Goal: Information Seeking & Learning: Learn about a topic

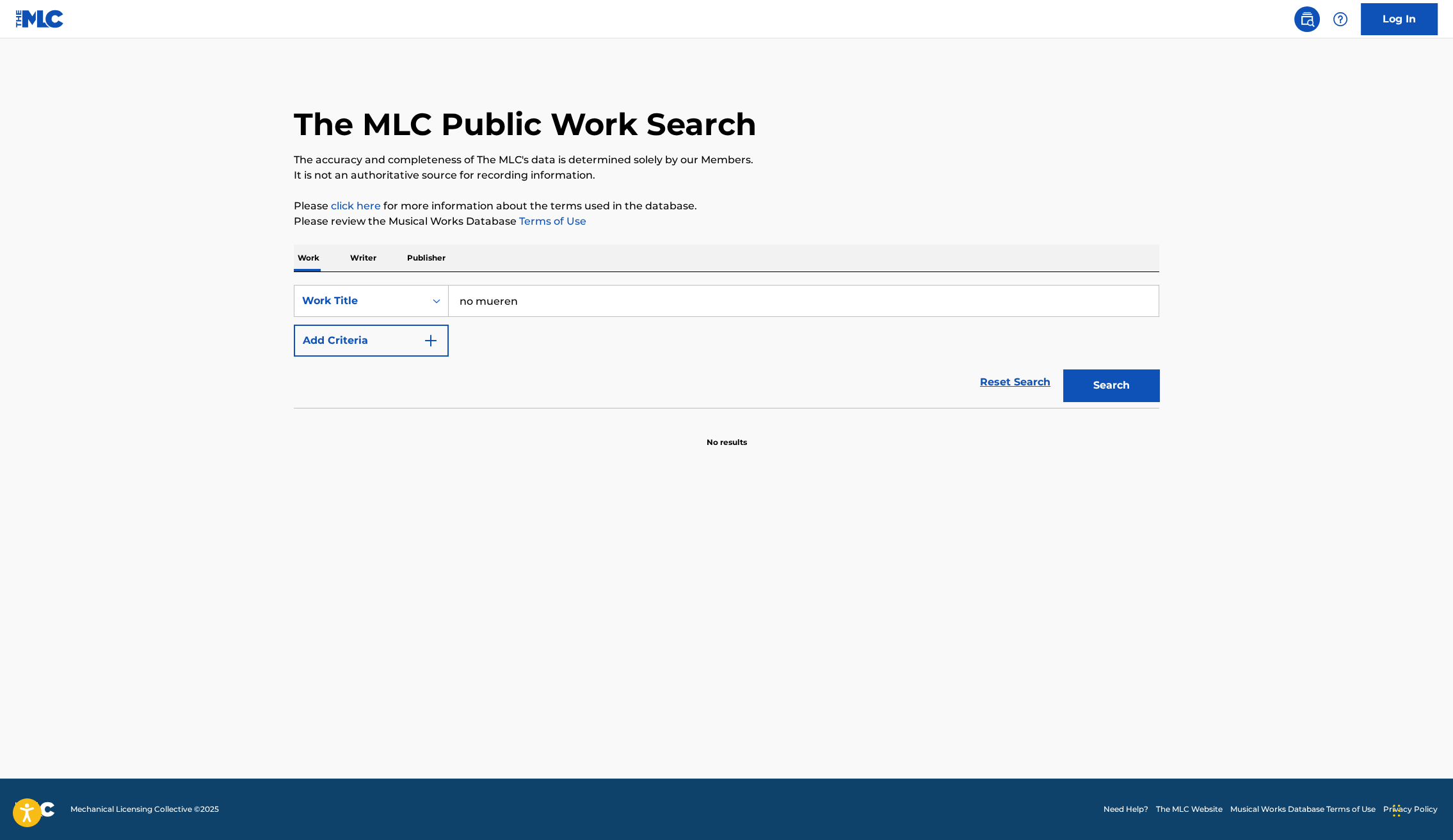
type input "no mueren"
click at [1063, 369] on button "Search" at bounding box center [1111, 385] width 96 height 32
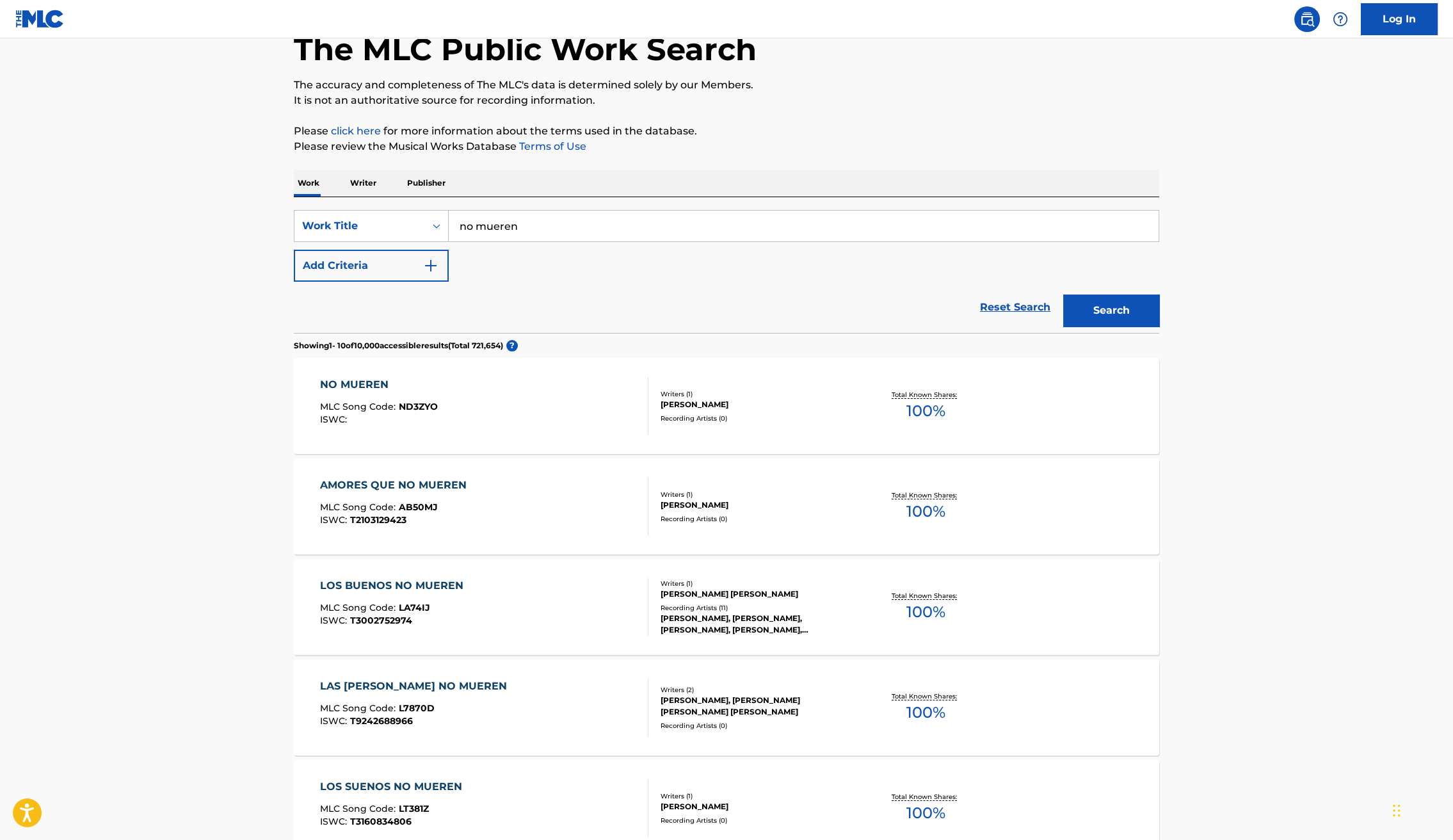
scroll to position [77, 0]
click at [536, 408] on div "NO MUEREN MLC Song Code : ND3ZYO ISWC :" at bounding box center [484, 404] width 329 height 58
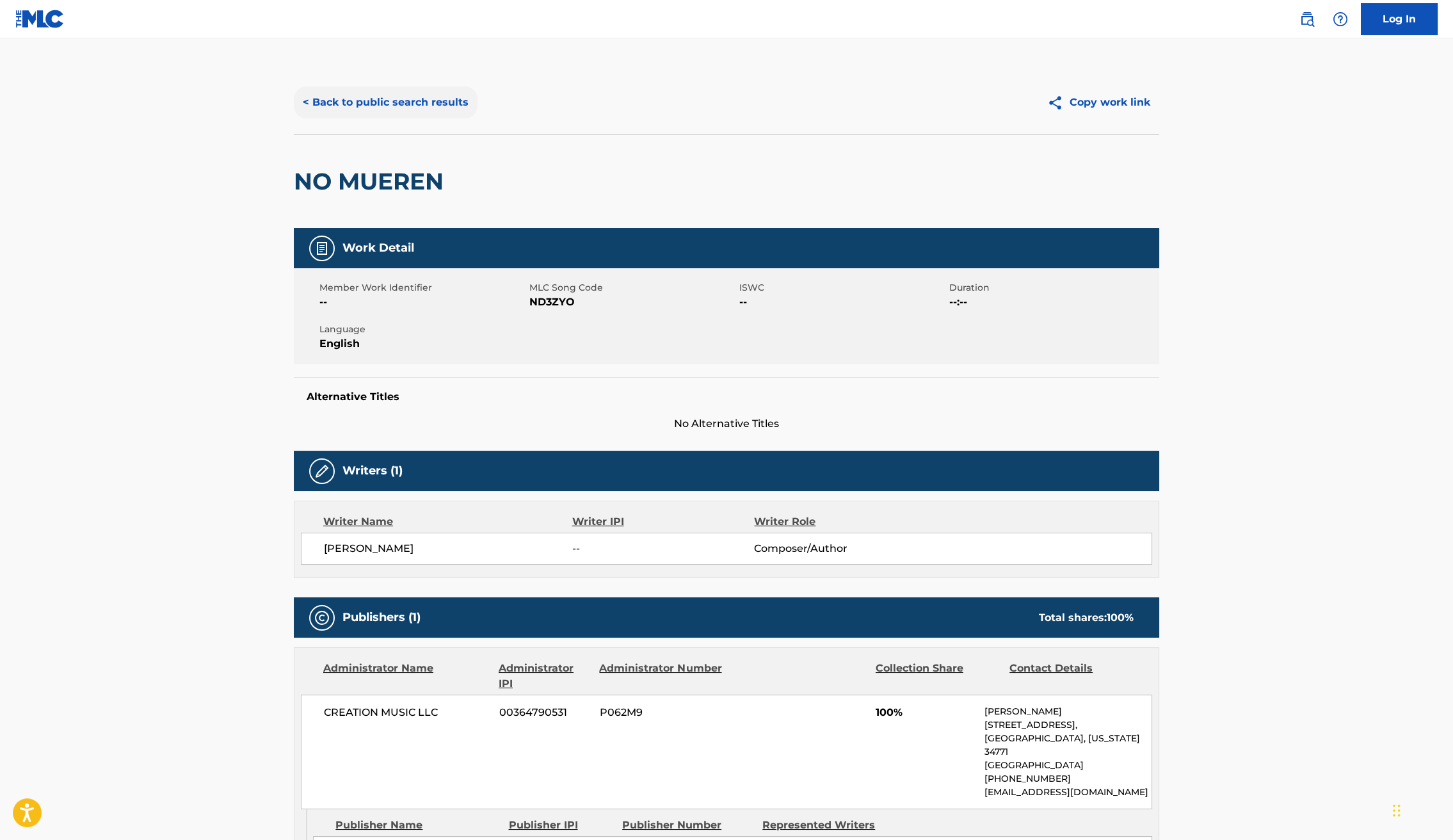
click at [342, 109] on button "< Back to public search results" at bounding box center [386, 103] width 184 height 32
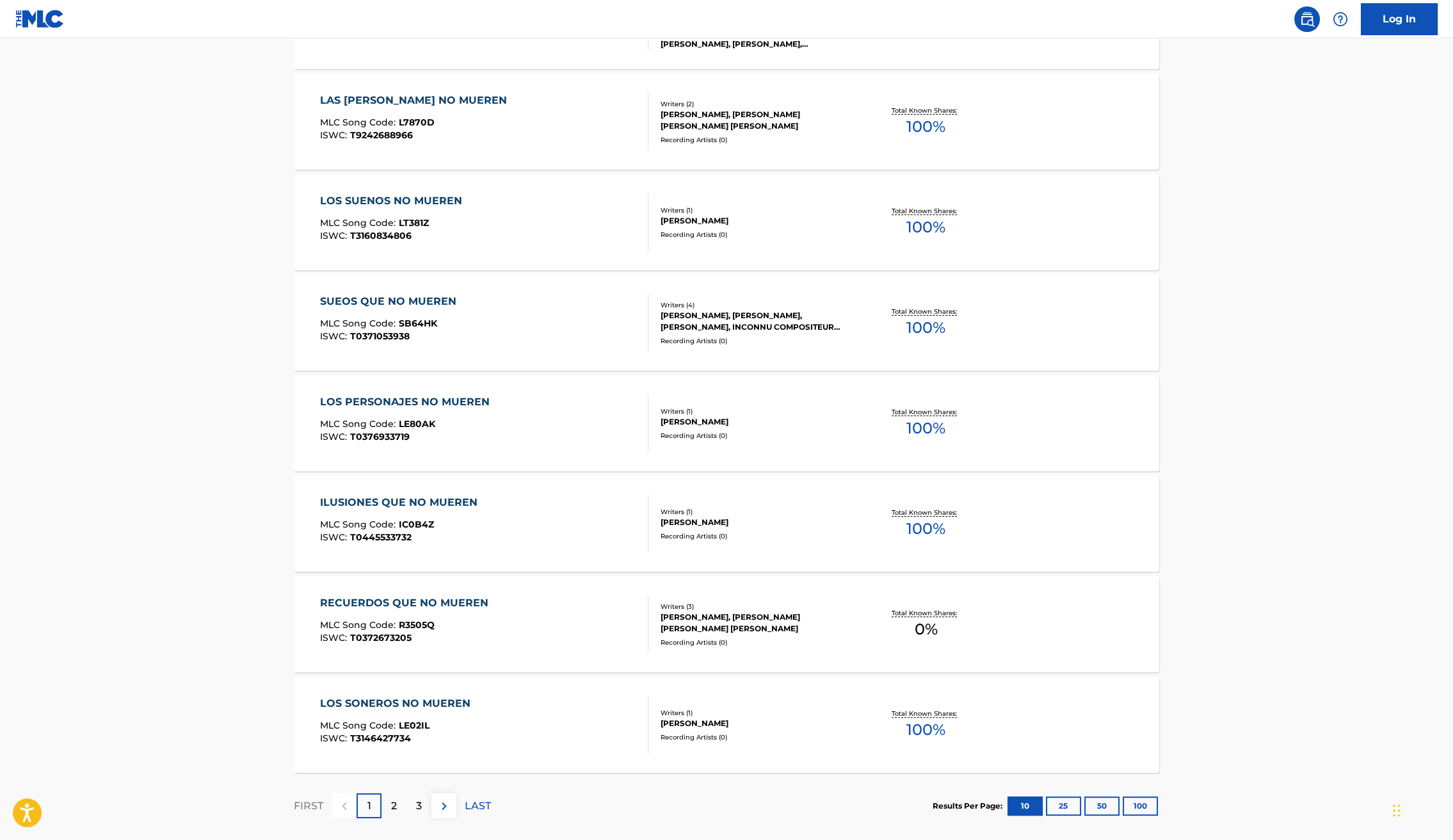
scroll to position [726, 0]
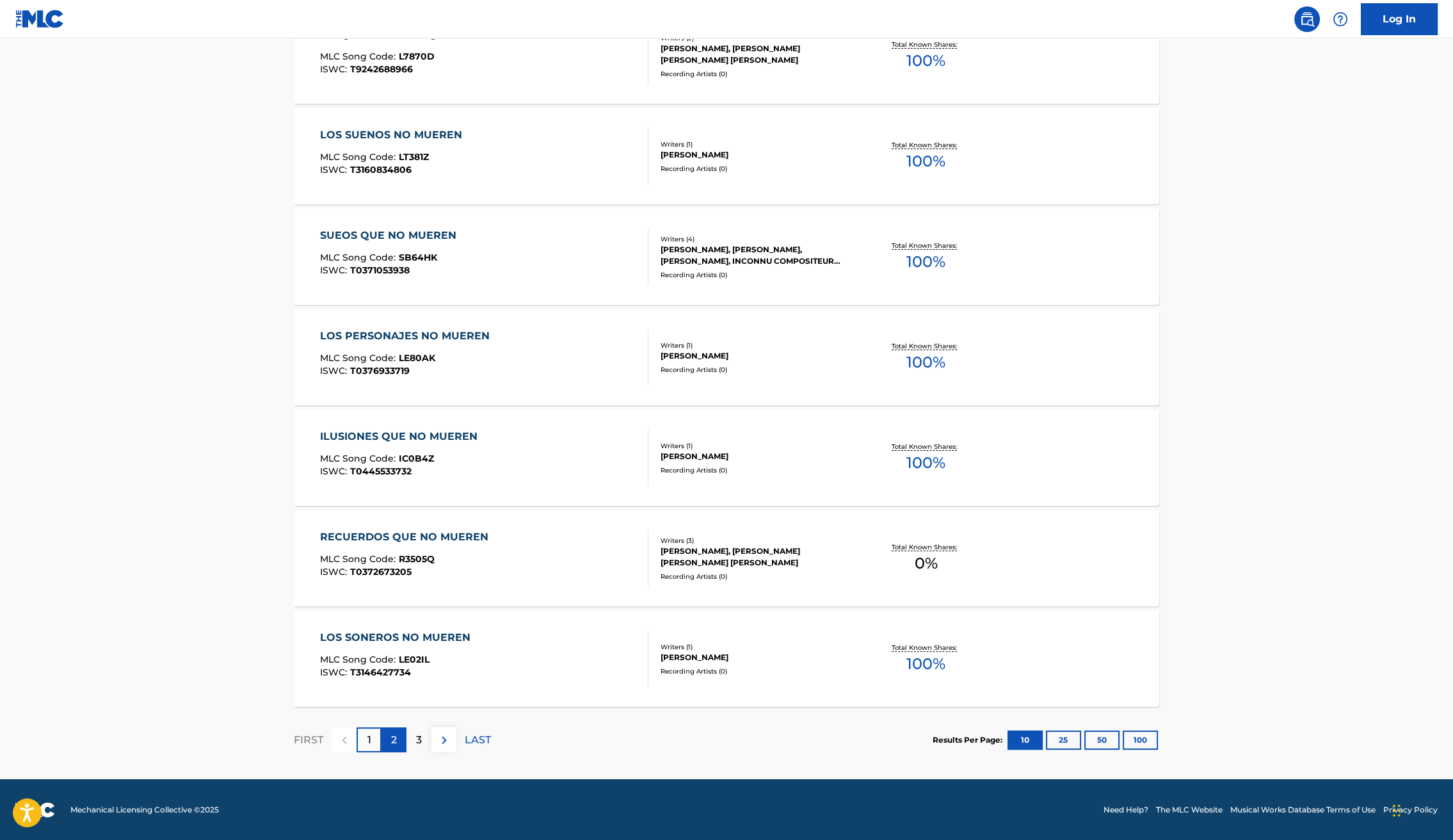
click at [387, 745] on div "2" at bounding box center [394, 740] width 25 height 25
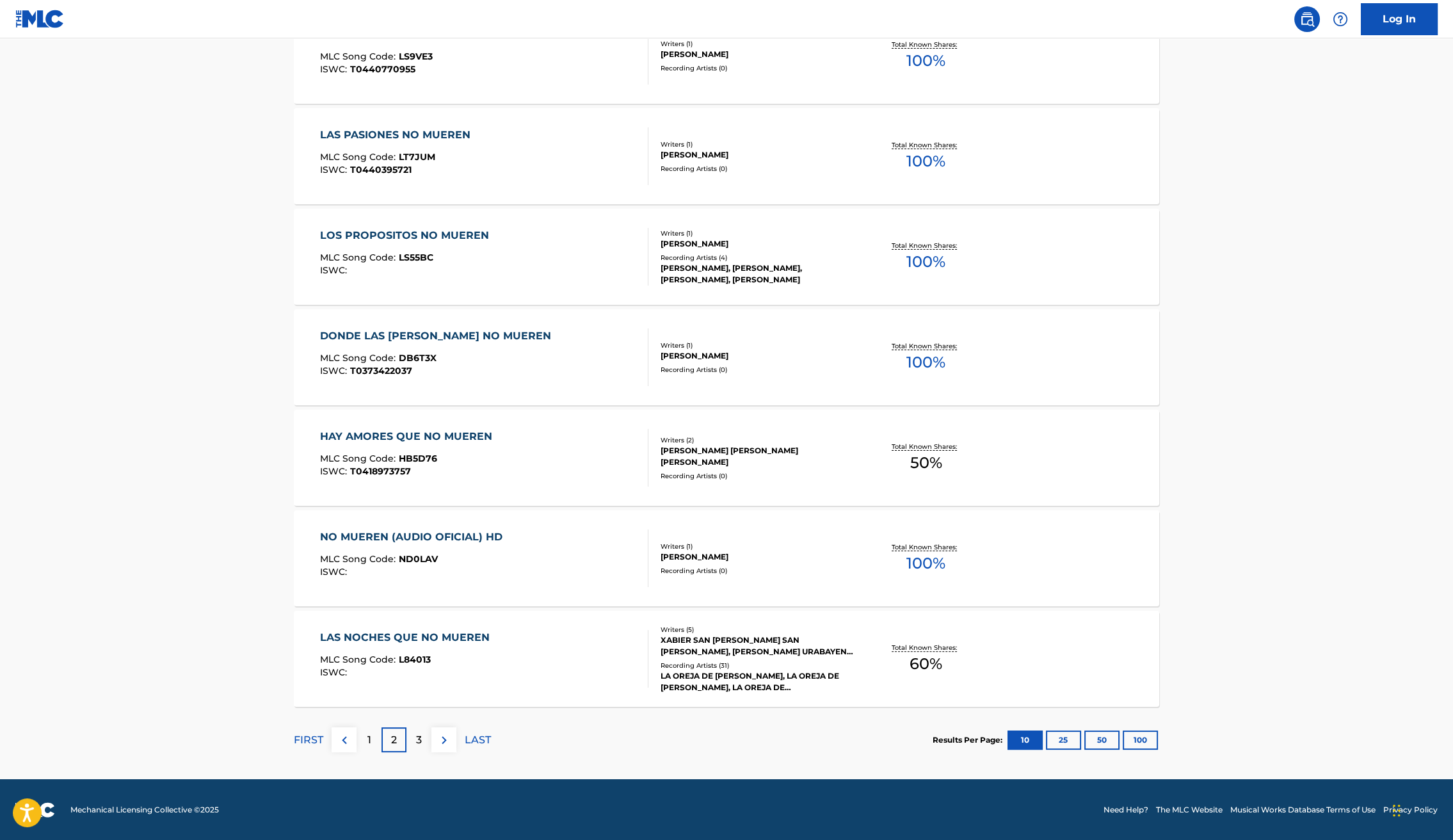
click at [513, 557] on div "NO MUEREN (AUDIO OFICIAL) HD MLC Song Code : ND0LAV ISWC :" at bounding box center [484, 558] width 329 height 58
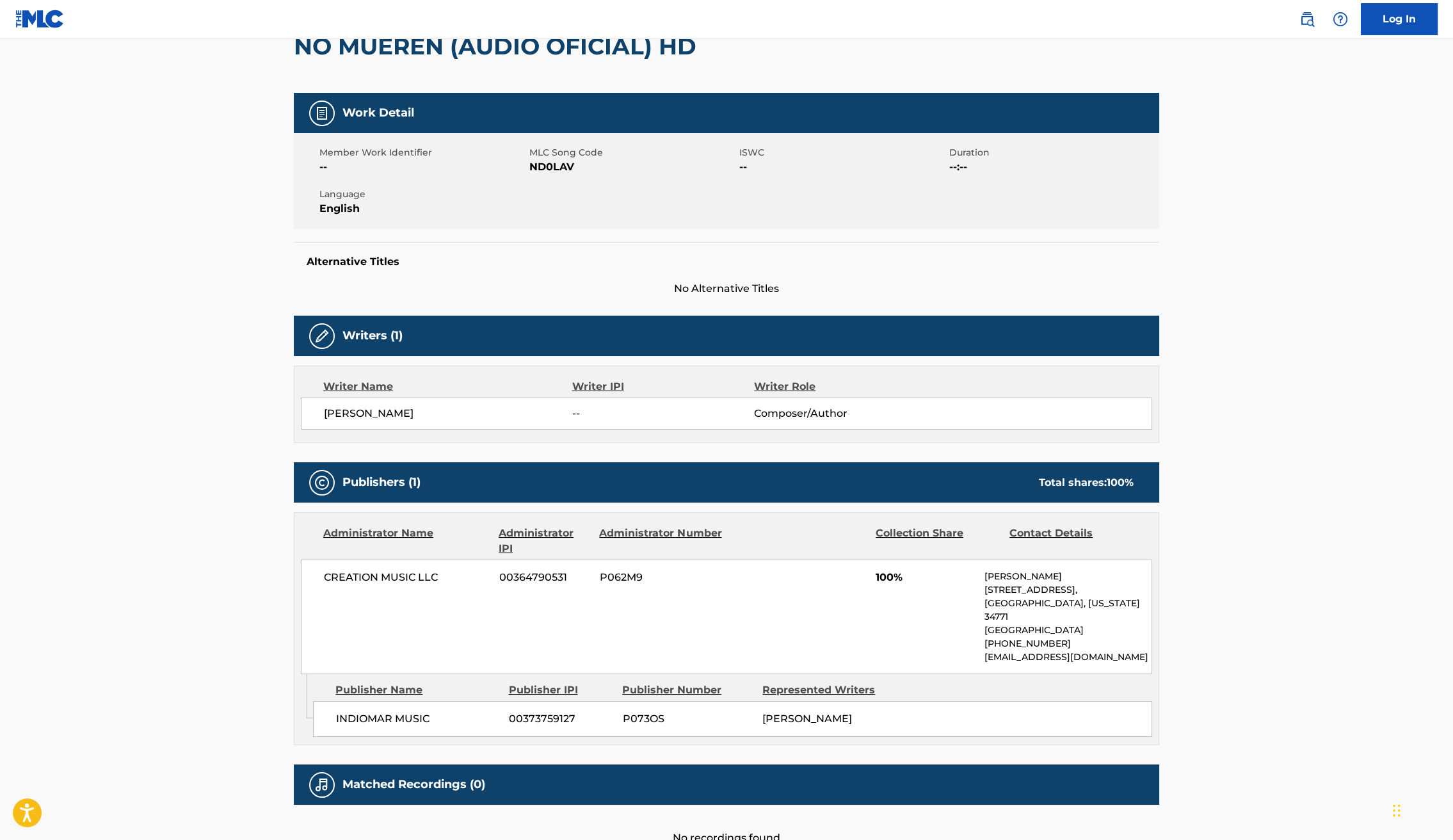
scroll to position [206, 0]
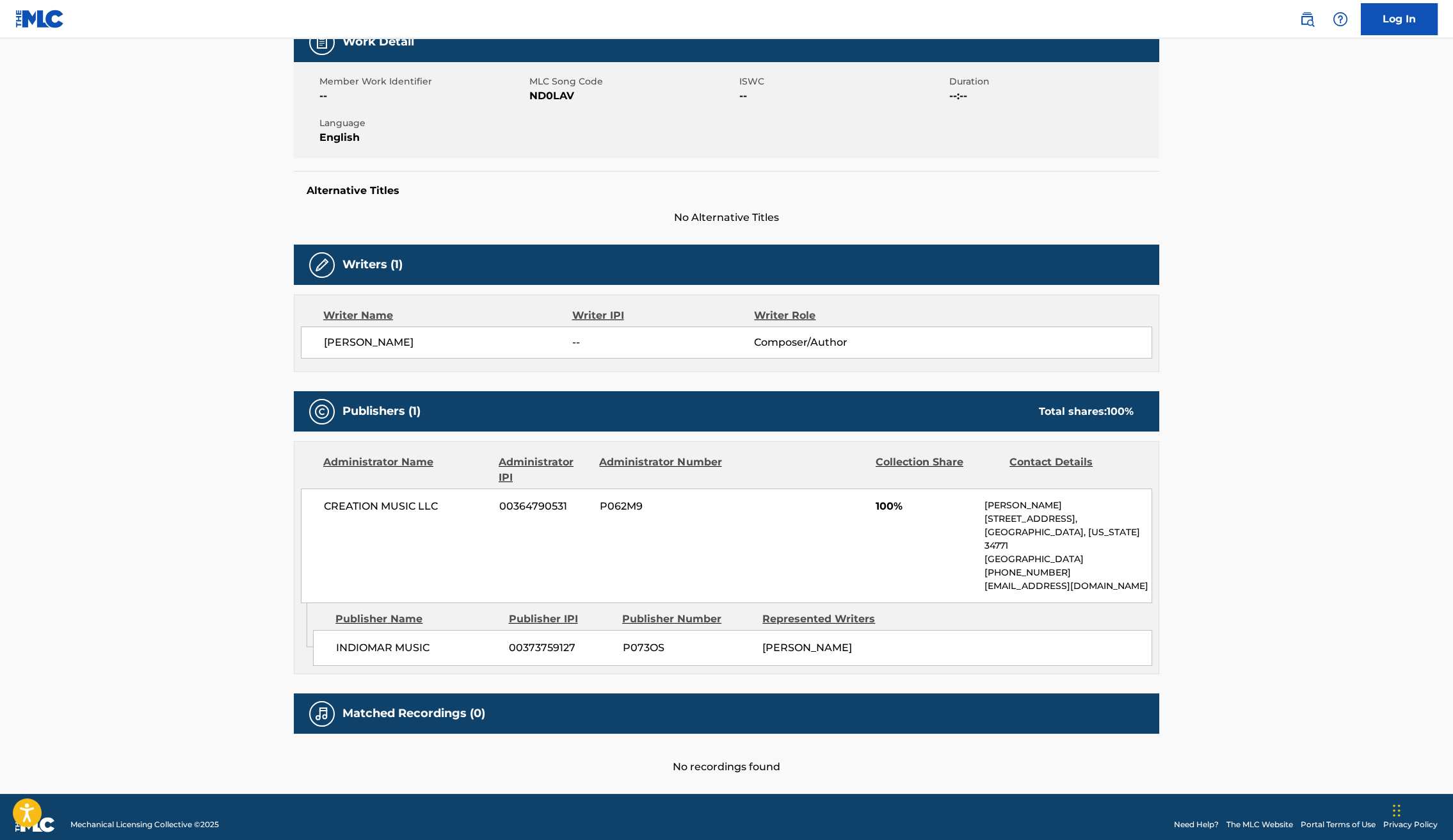
scroll to position [726, 0]
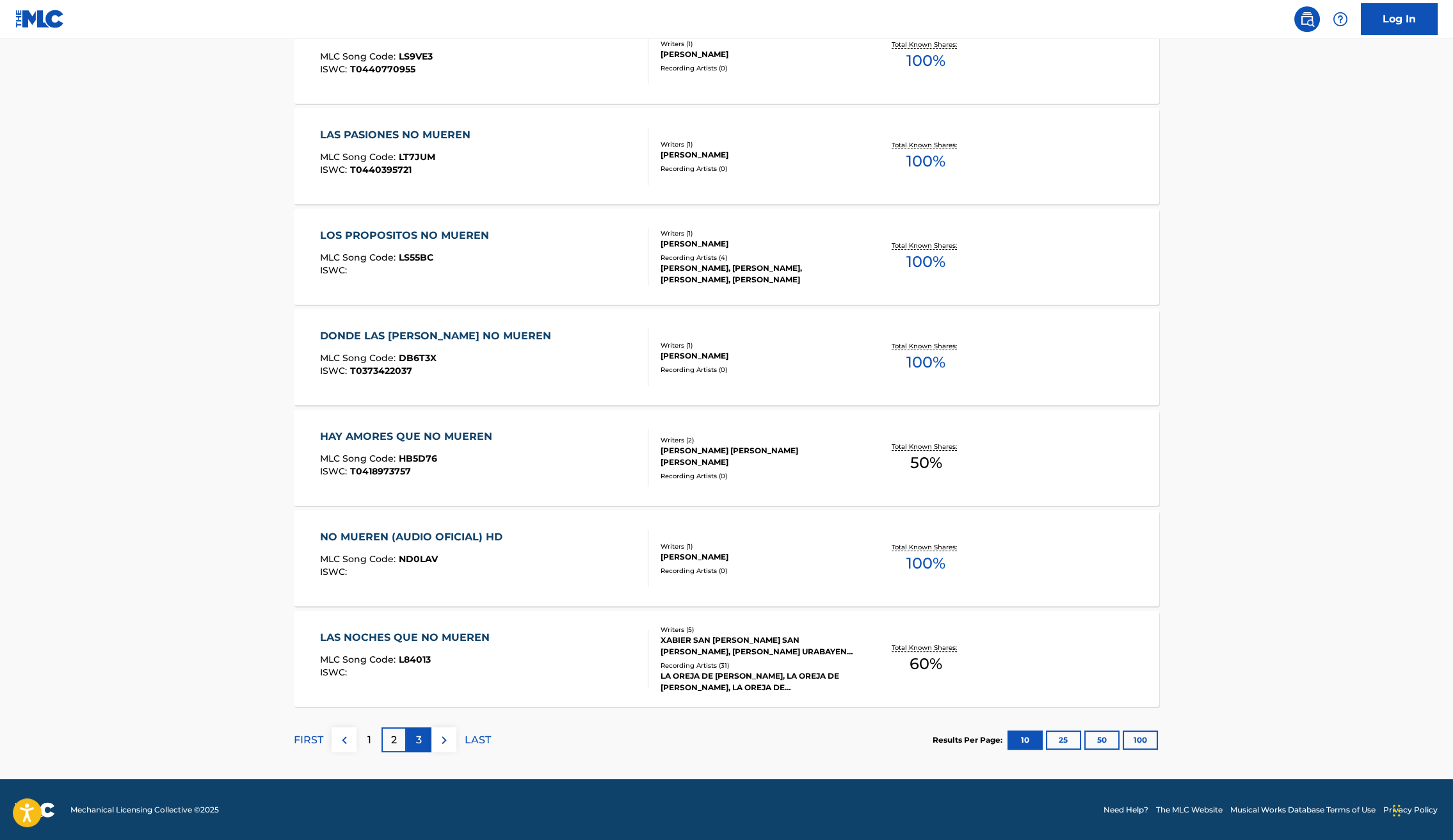
click at [413, 739] on div "3" at bounding box center [419, 740] width 25 height 25
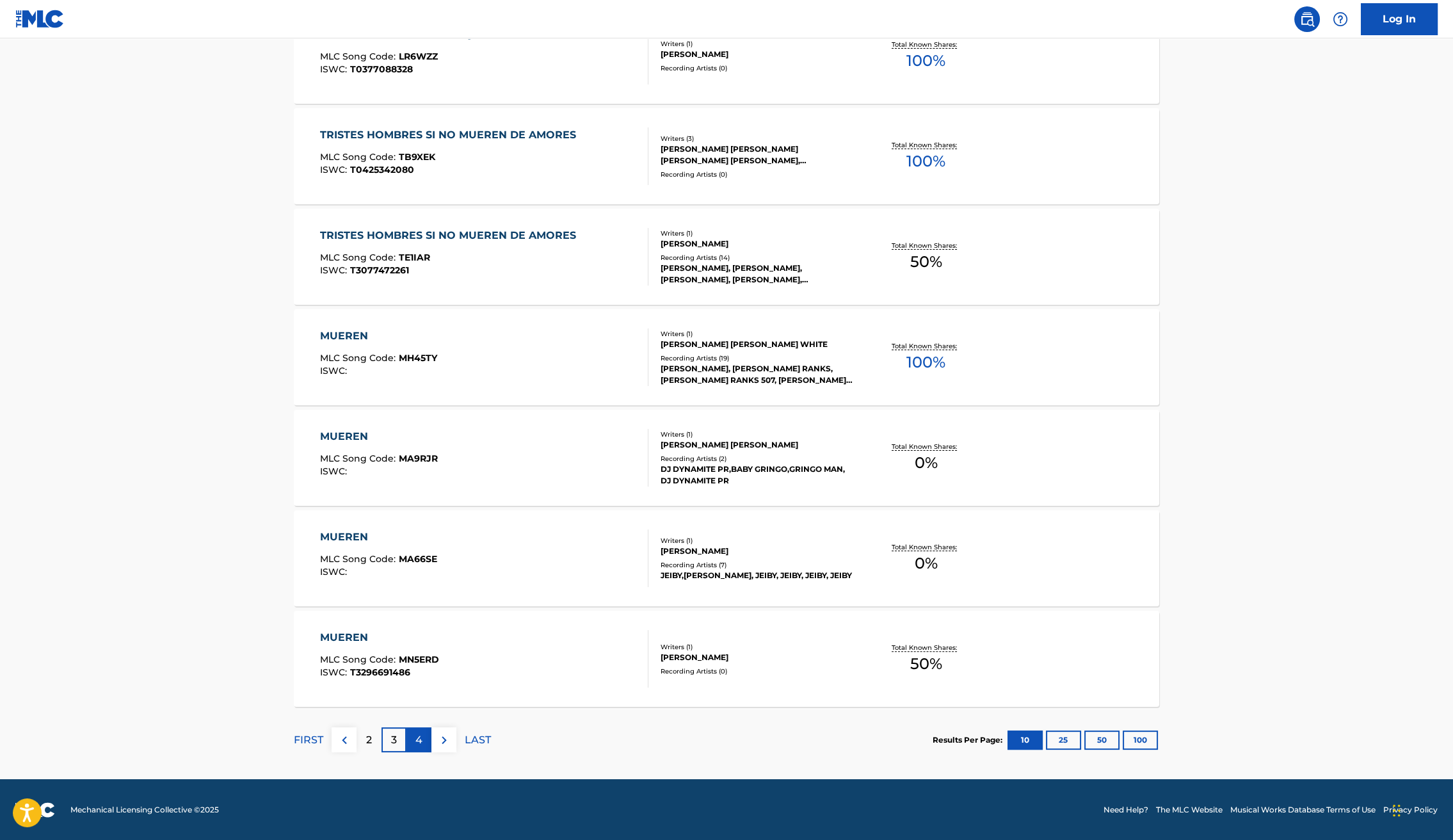
click at [426, 742] on div "4" at bounding box center [419, 740] width 25 height 25
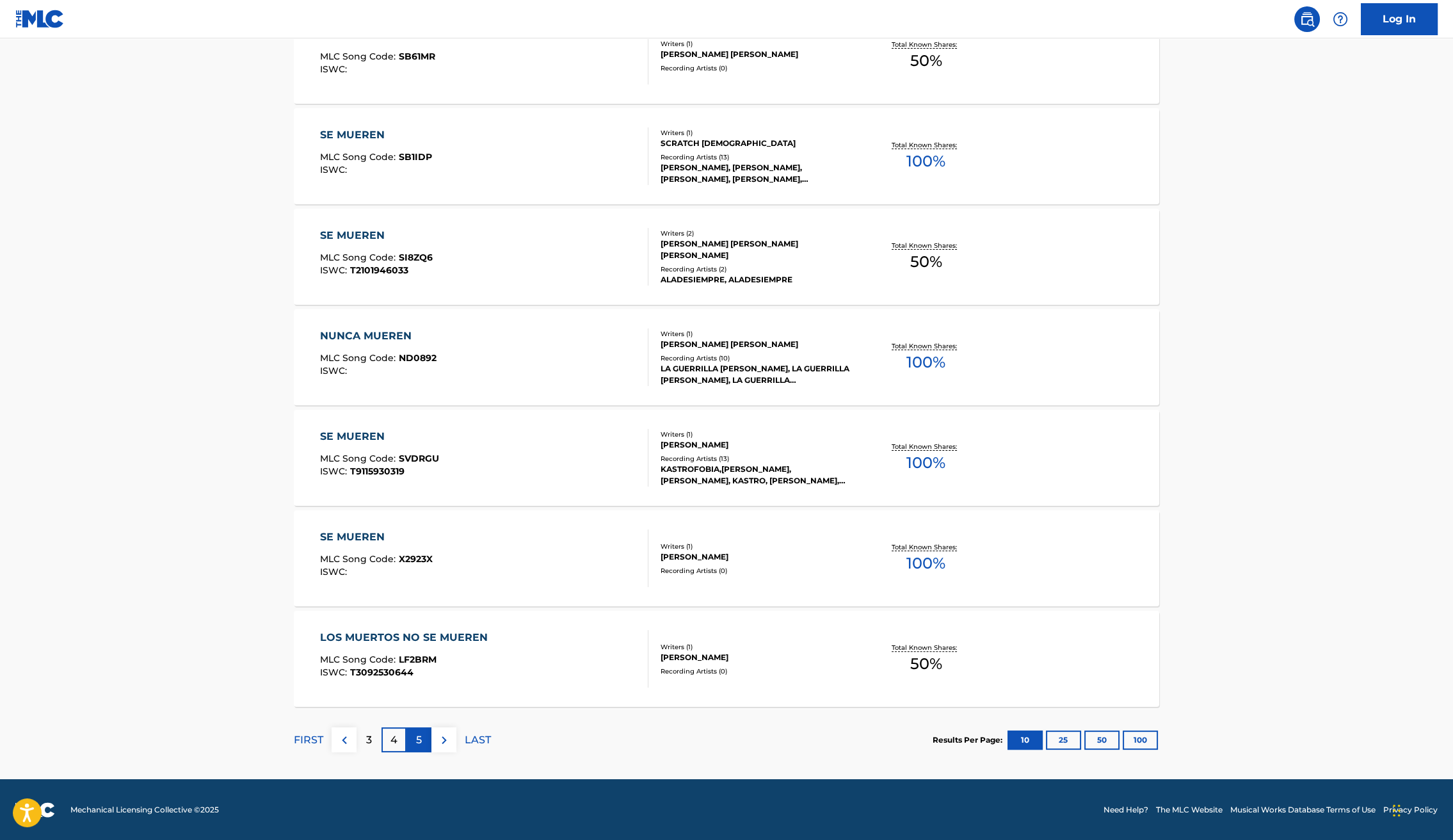
click at [419, 739] on p "5" at bounding box center [419, 739] width 6 height 15
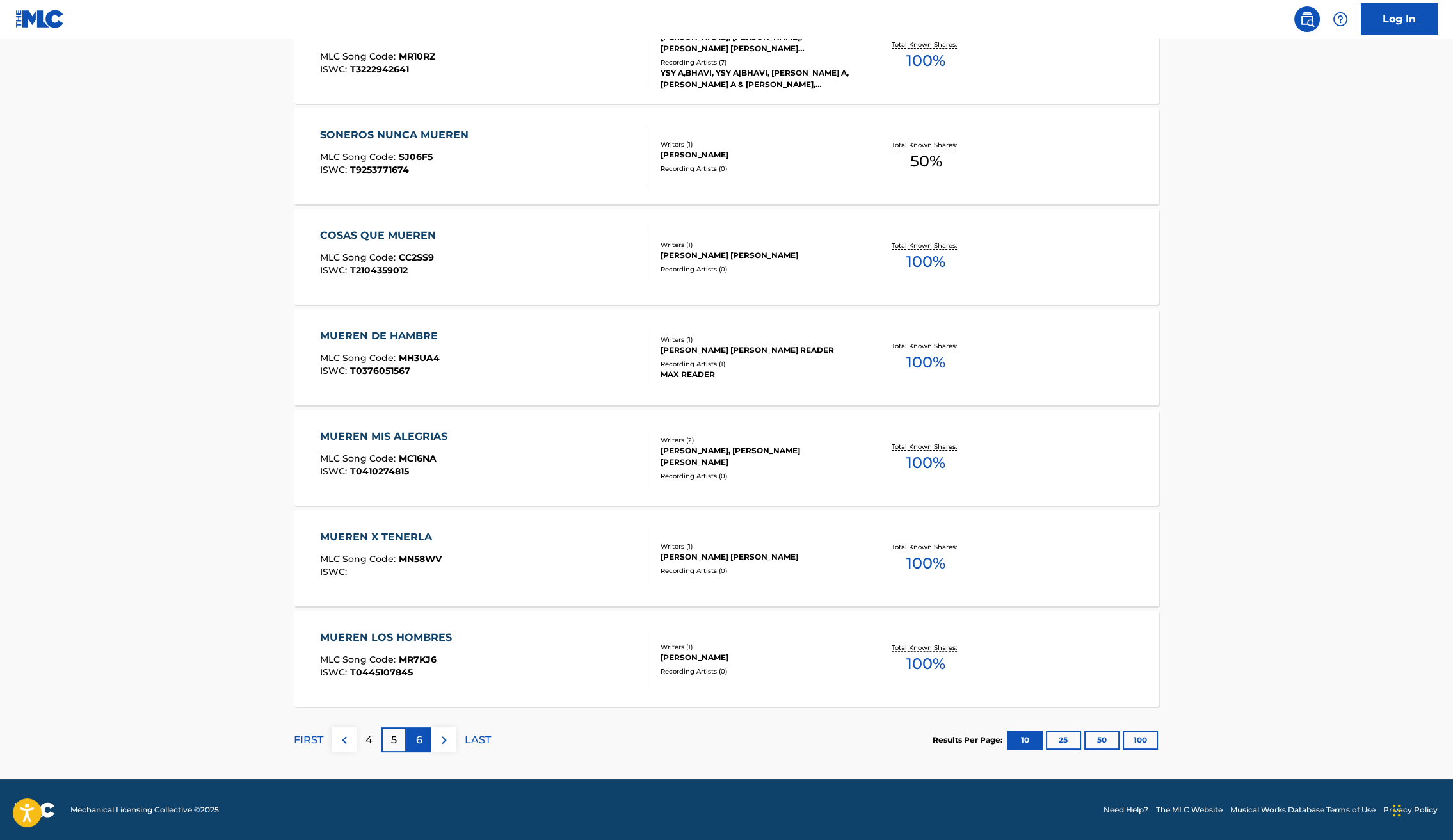
click at [420, 742] on p "6" at bounding box center [420, 739] width 6 height 15
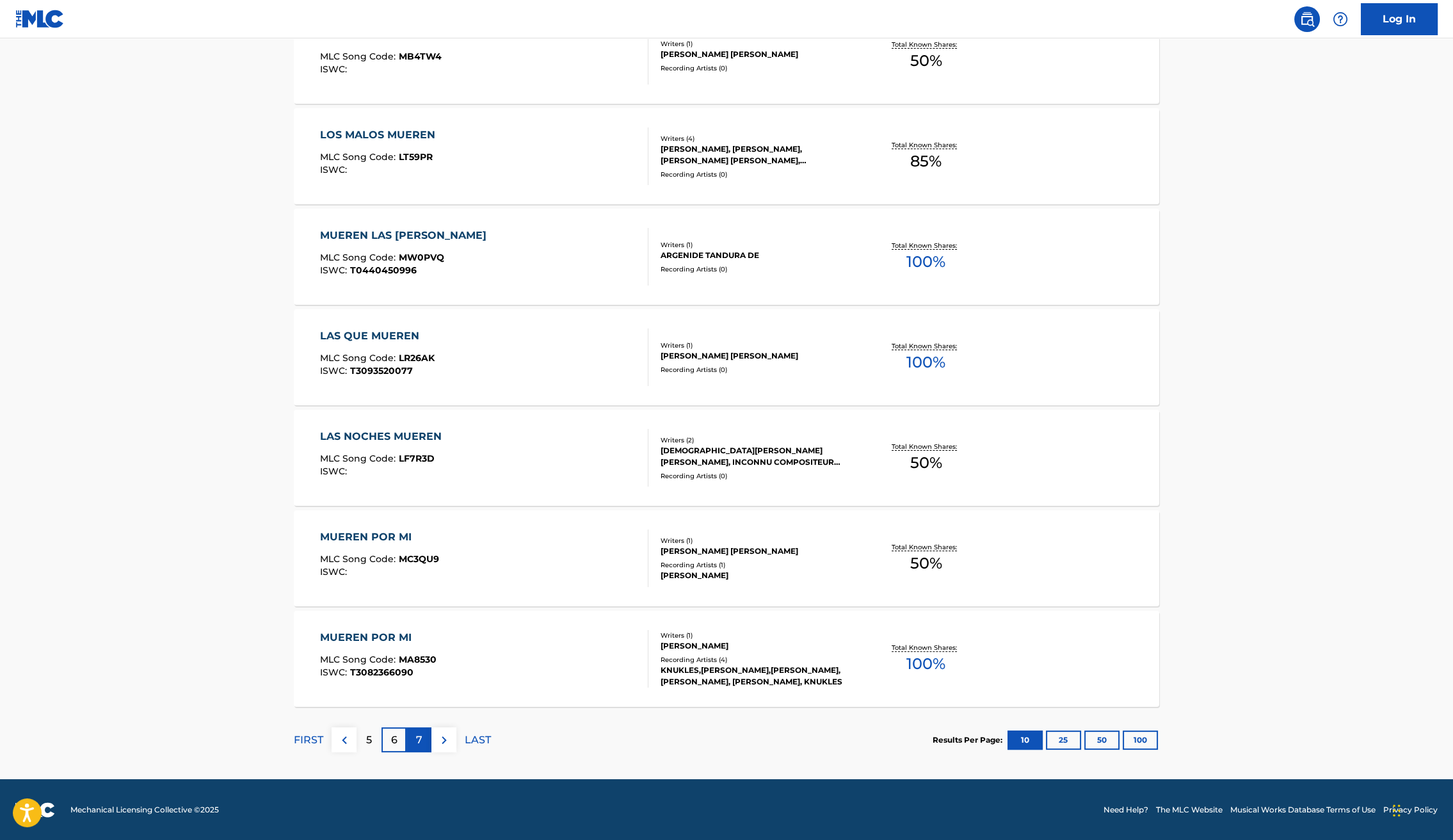
click at [420, 744] on p "7" at bounding box center [420, 739] width 6 height 15
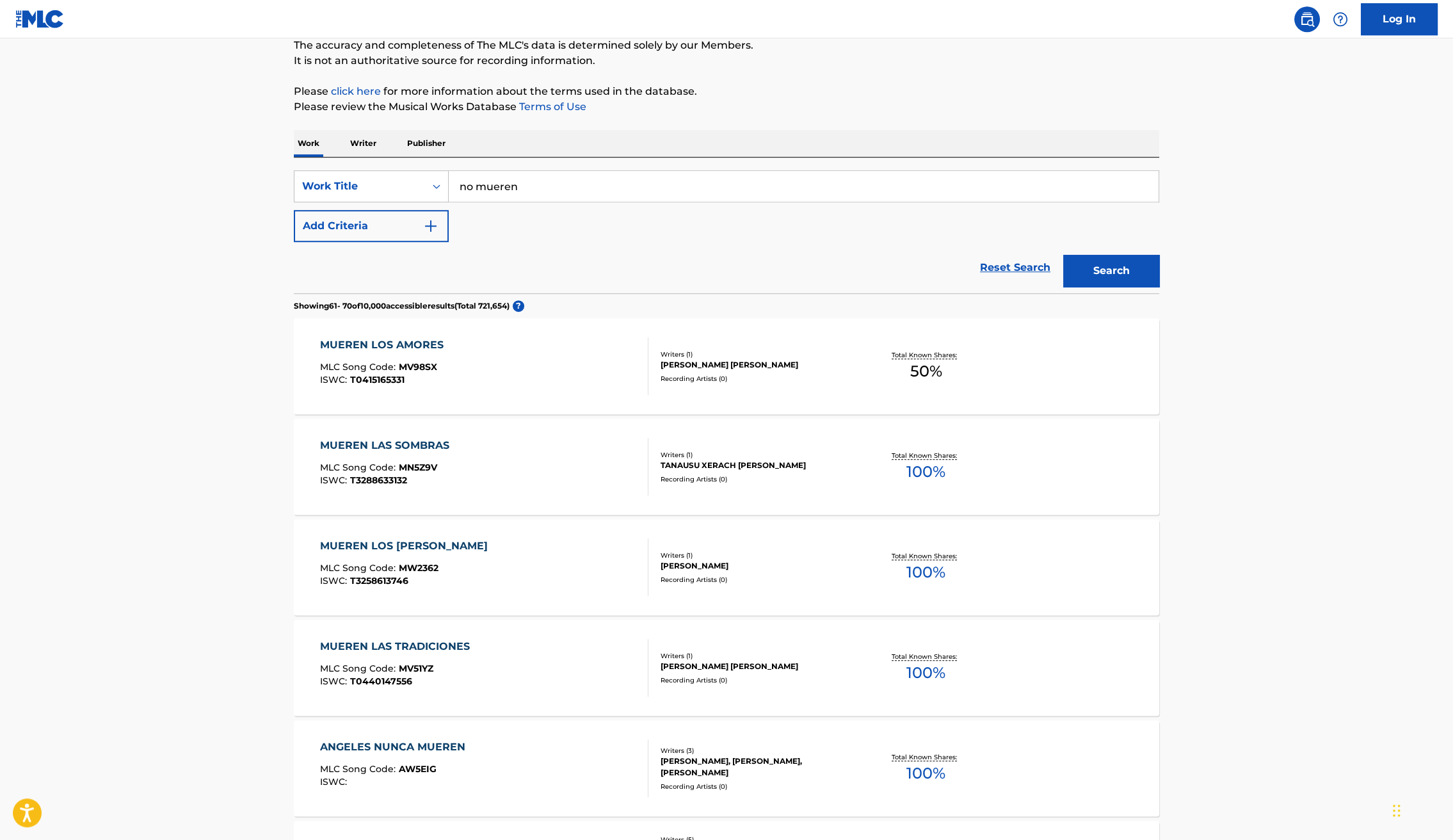
scroll to position [0, 0]
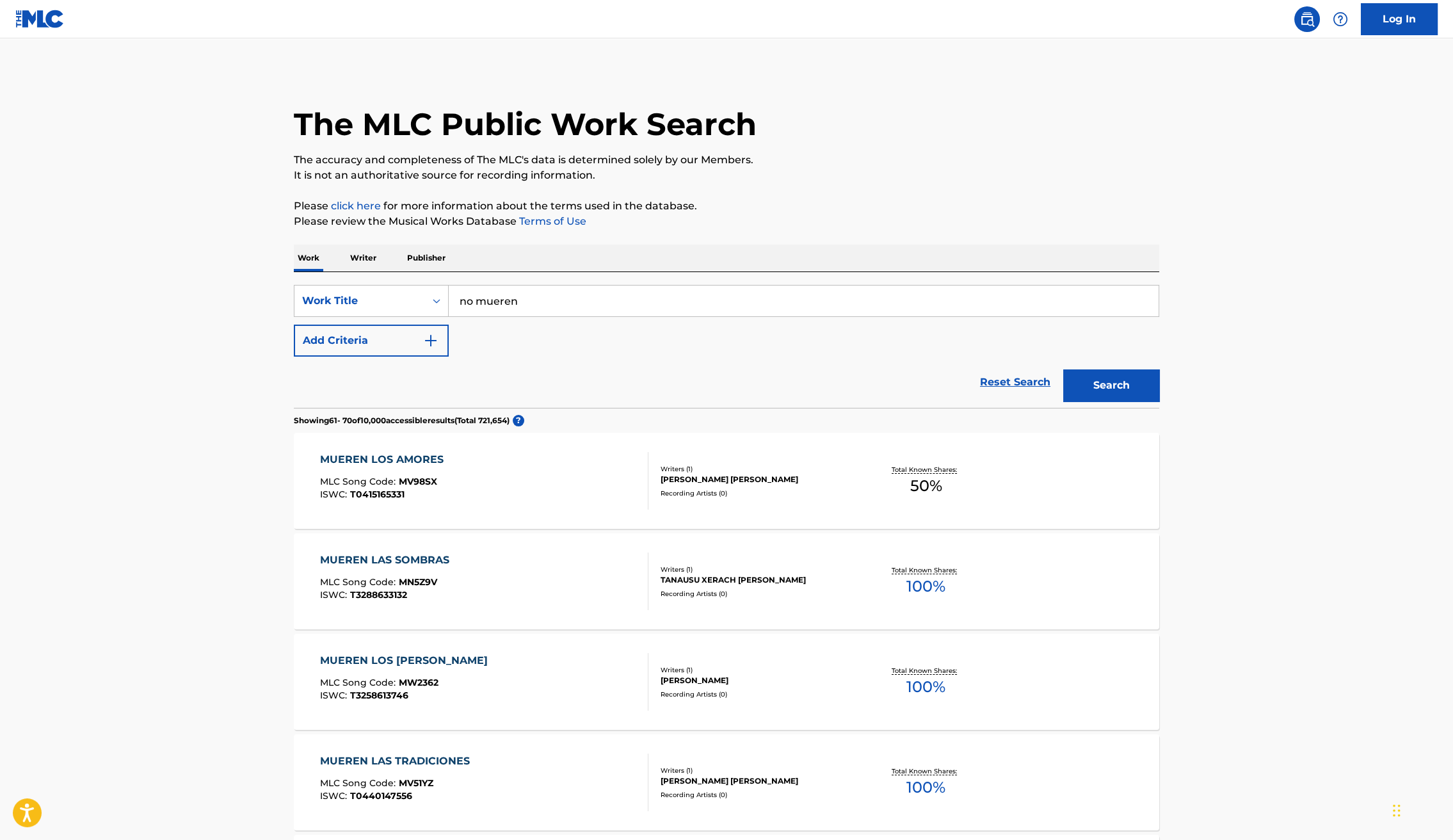
click at [545, 306] on input "no mueren" at bounding box center [804, 301] width 710 height 31
type input "W"
type input "[PERSON_NAME]"
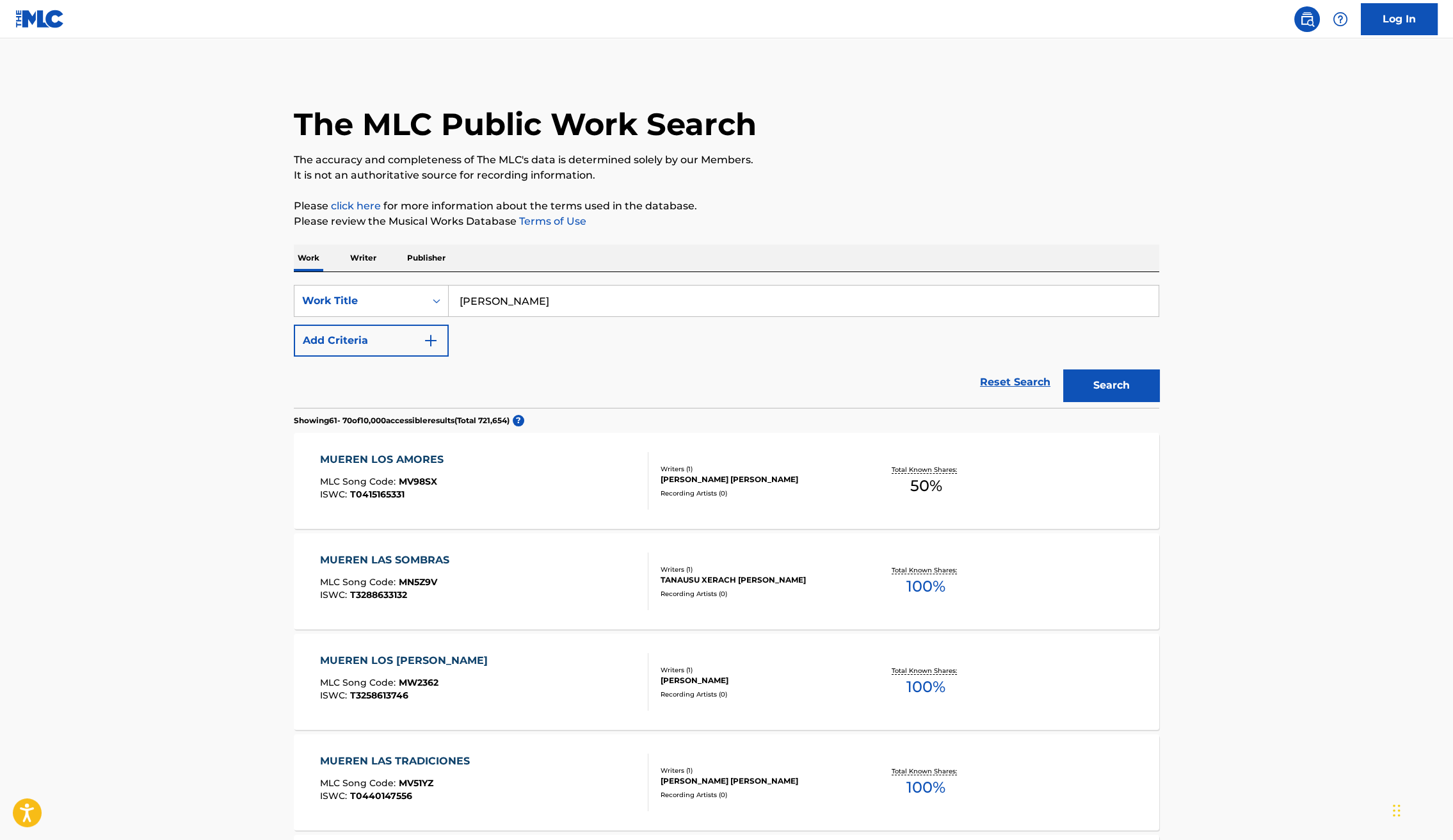
click at [1063, 369] on button "Search" at bounding box center [1111, 385] width 96 height 32
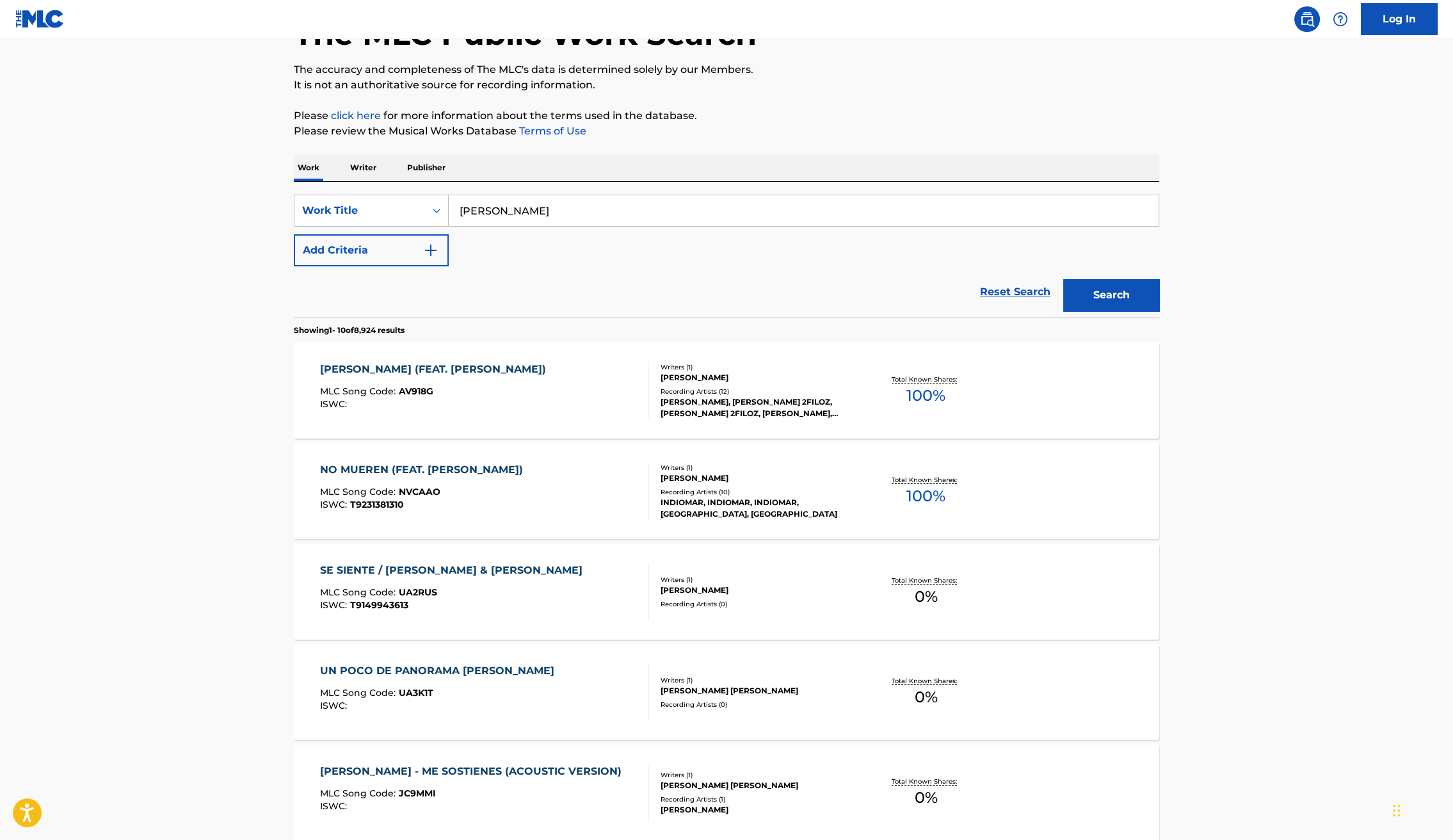
scroll to position [100, 0]
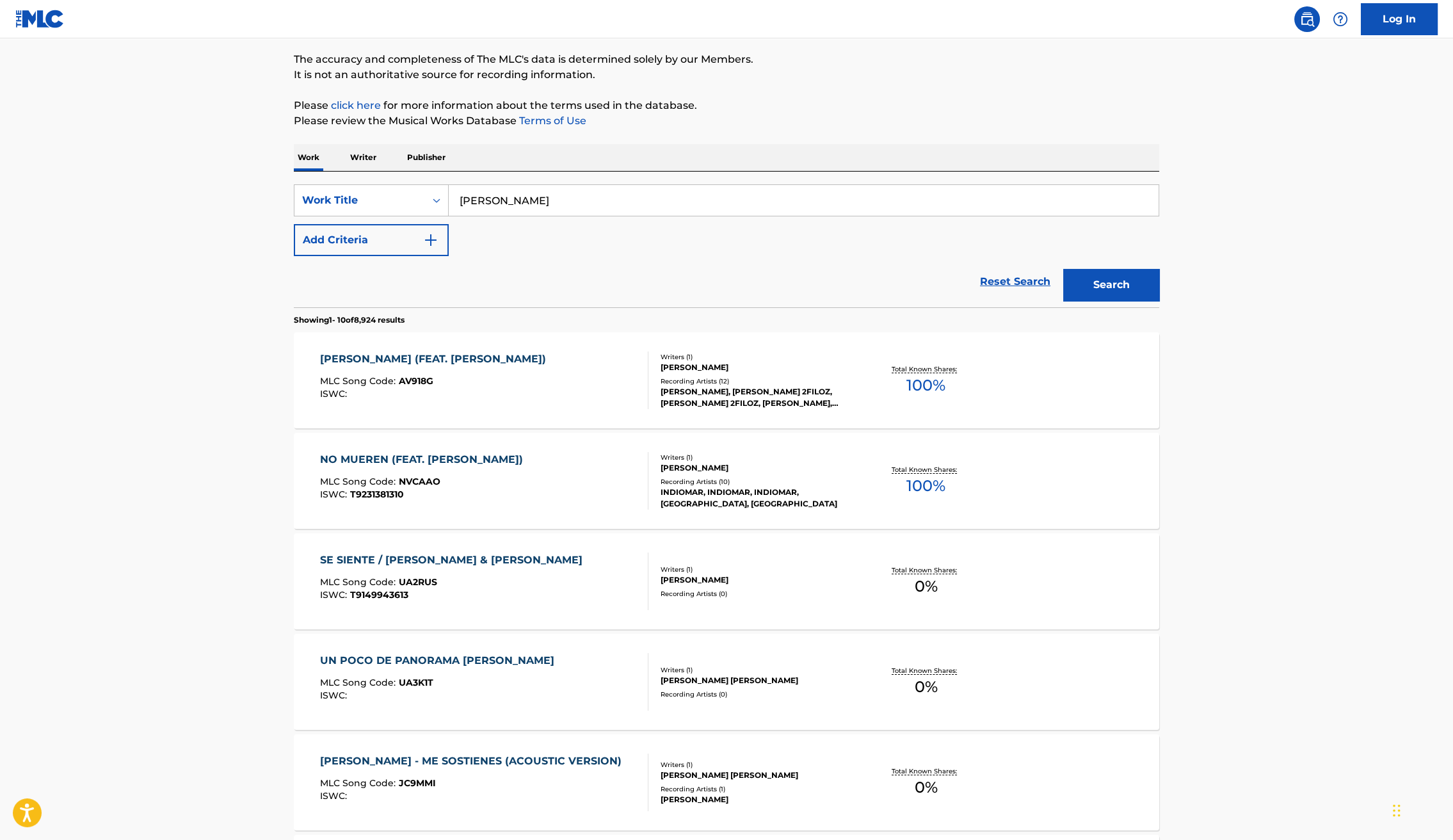
click at [615, 483] on div "NO MUEREN (FEAT. [PERSON_NAME]) MLC Song Code : NVCAAO ISWC : T9231381310" at bounding box center [484, 480] width 329 height 58
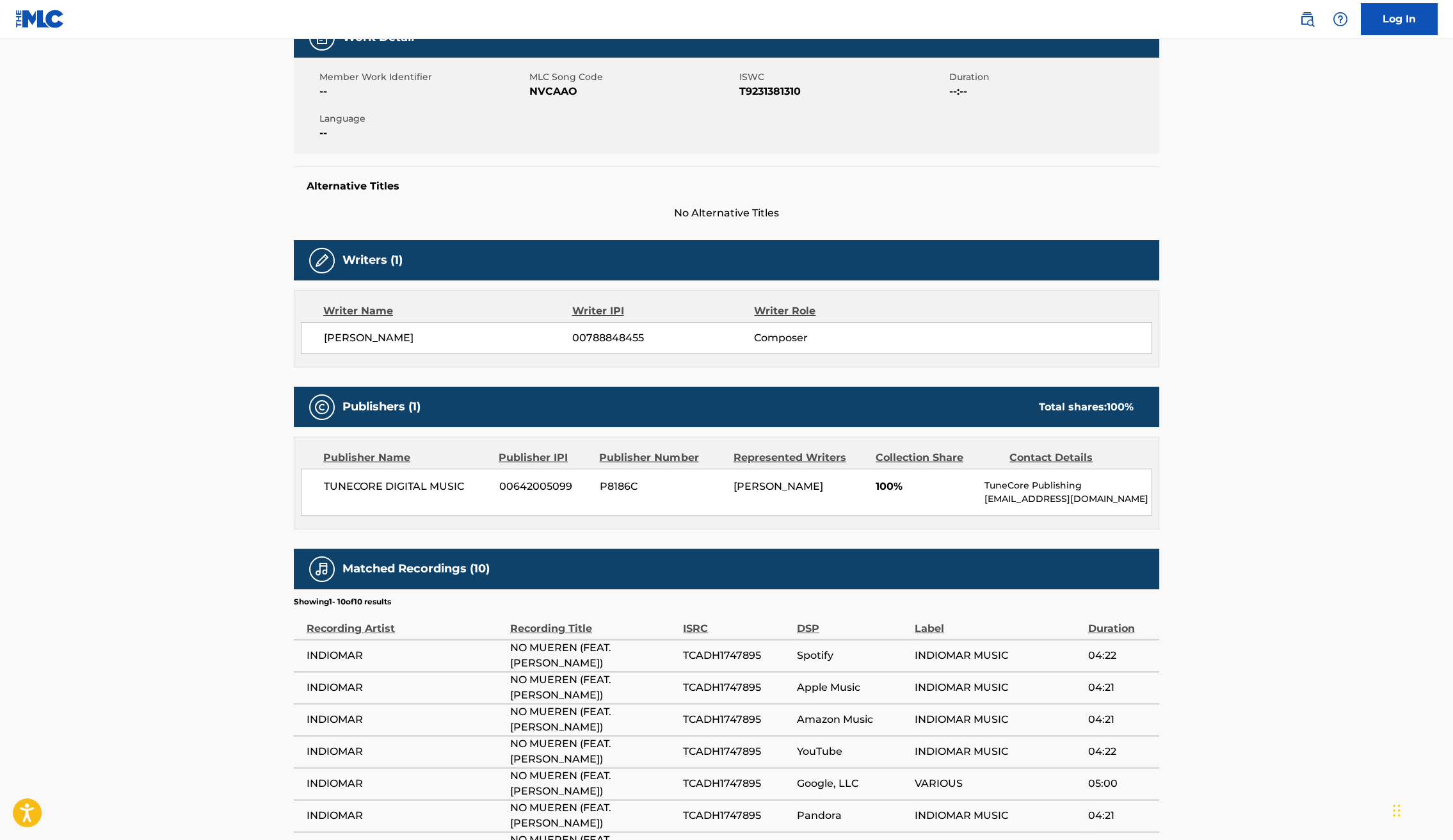
scroll to position [219, 0]
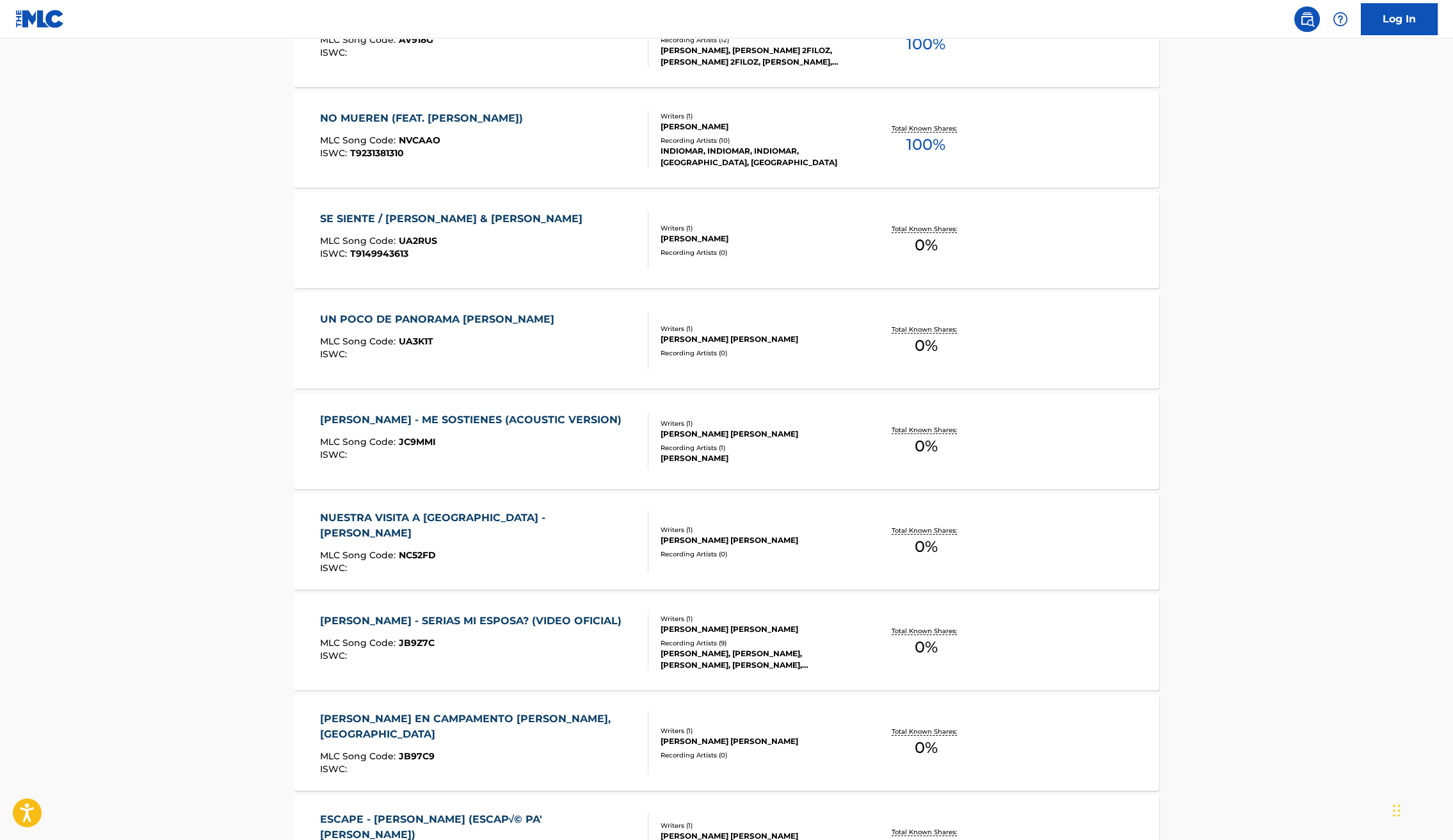
scroll to position [443, 0]
click at [551, 413] on div "[PERSON_NAME] - ME SOSTIENES (ACOUSTIC VERSION)" at bounding box center [474, 418] width 308 height 15
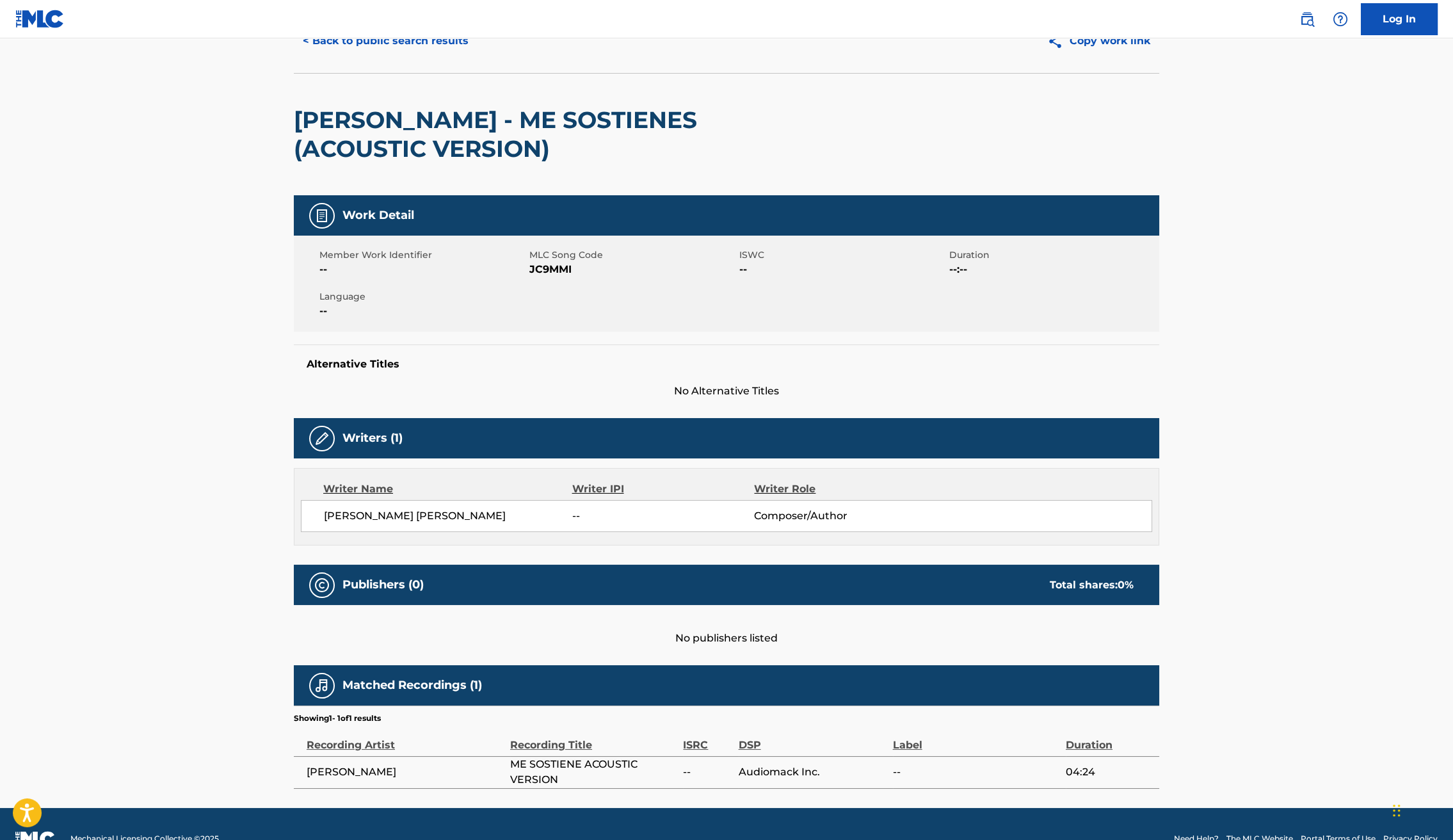
scroll to position [89, 0]
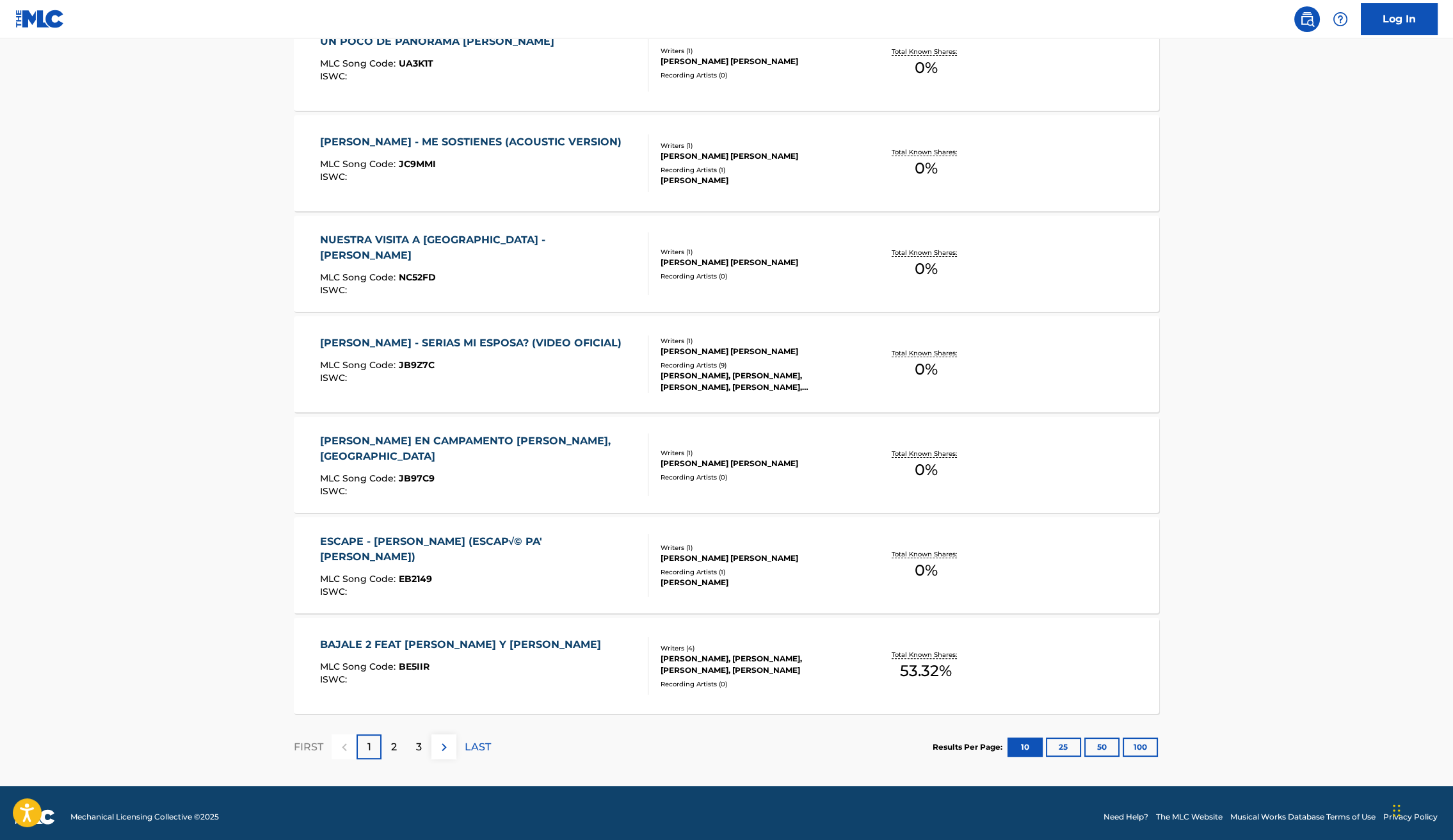
scroll to position [726, 0]
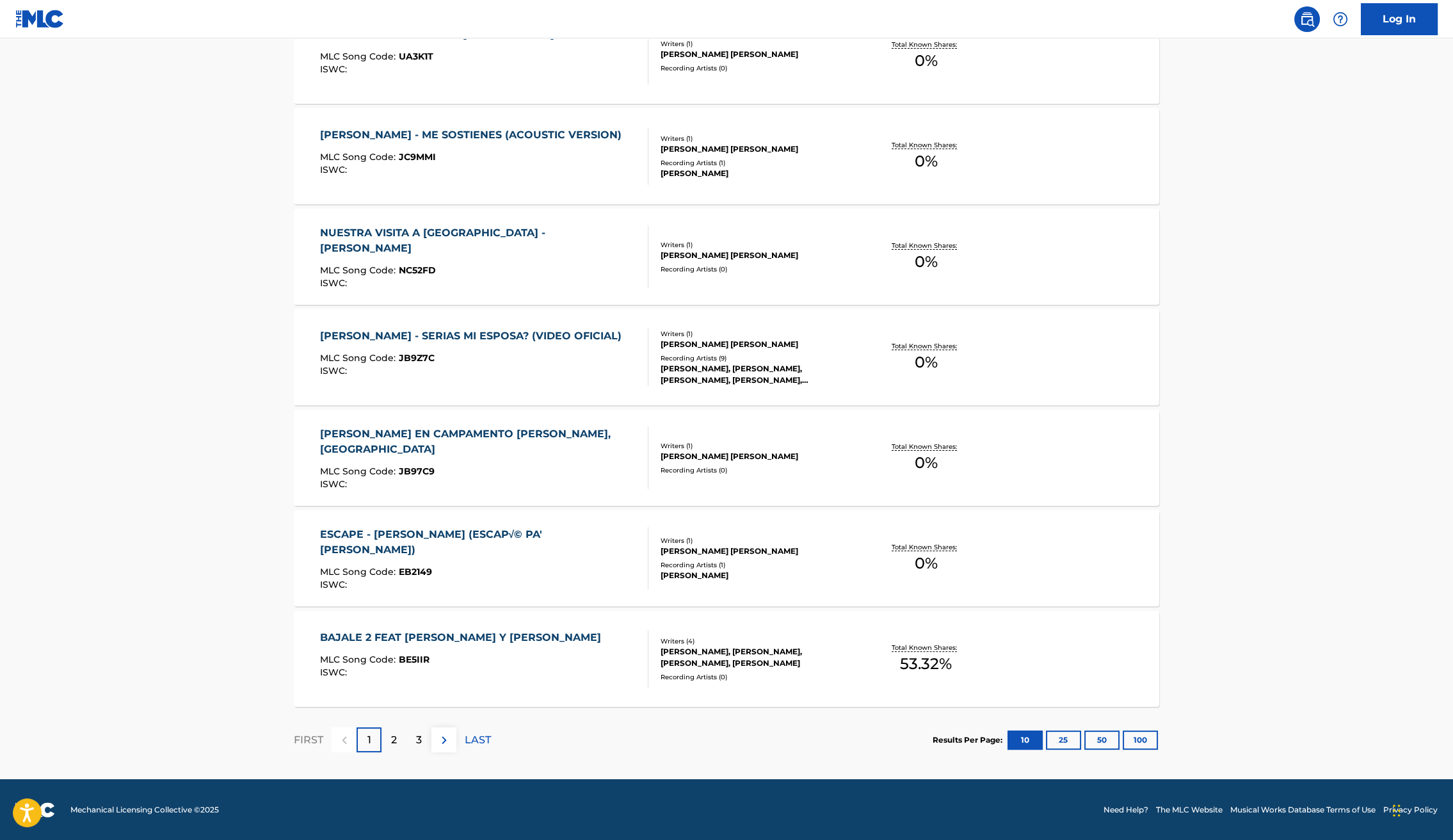
click at [472, 436] on div "[PERSON_NAME] EN CAMPAMENTO [PERSON_NAME], [GEOGRAPHIC_DATA]" at bounding box center [479, 441] width 318 height 31
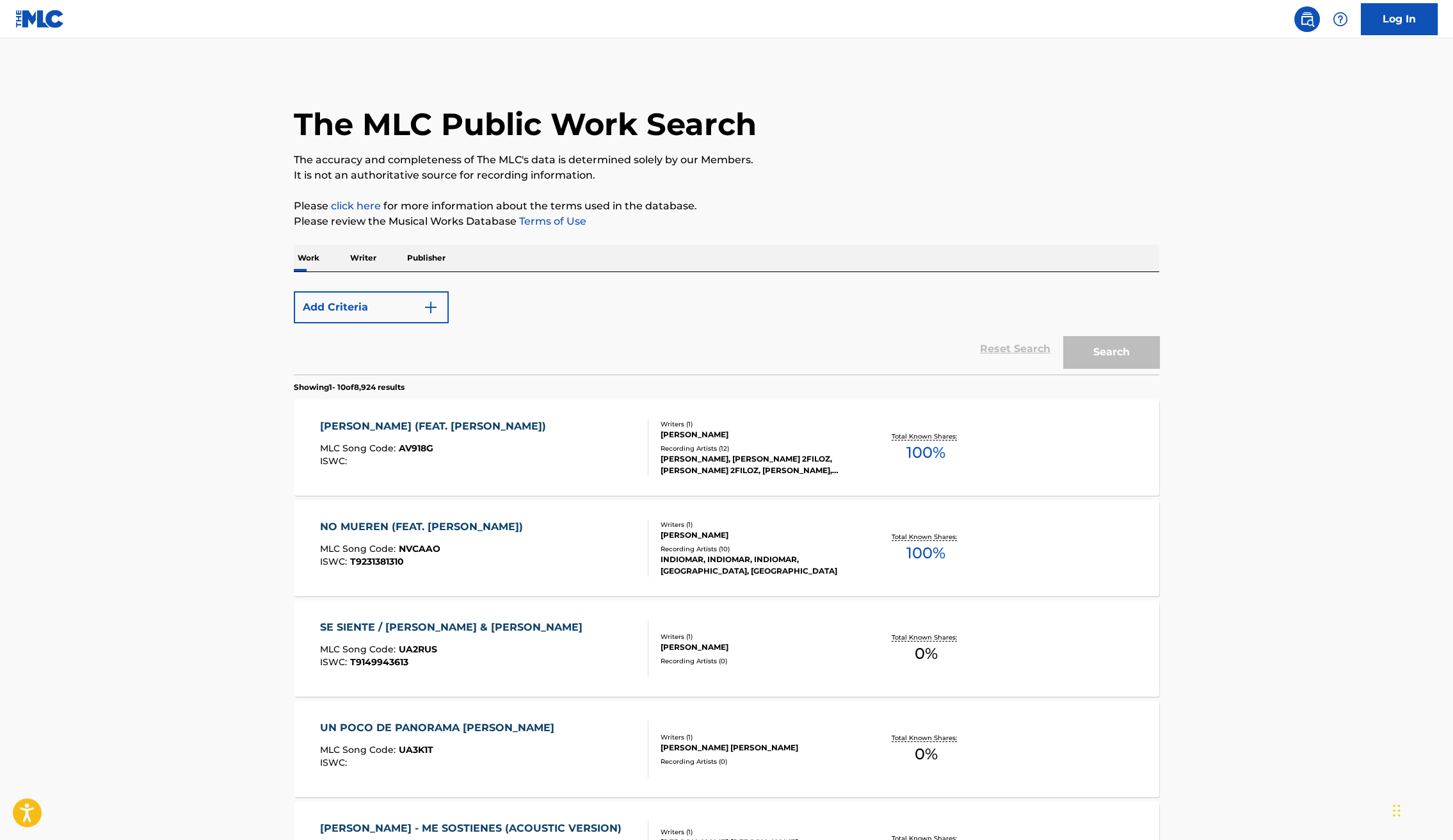
scroll to position [726, 0]
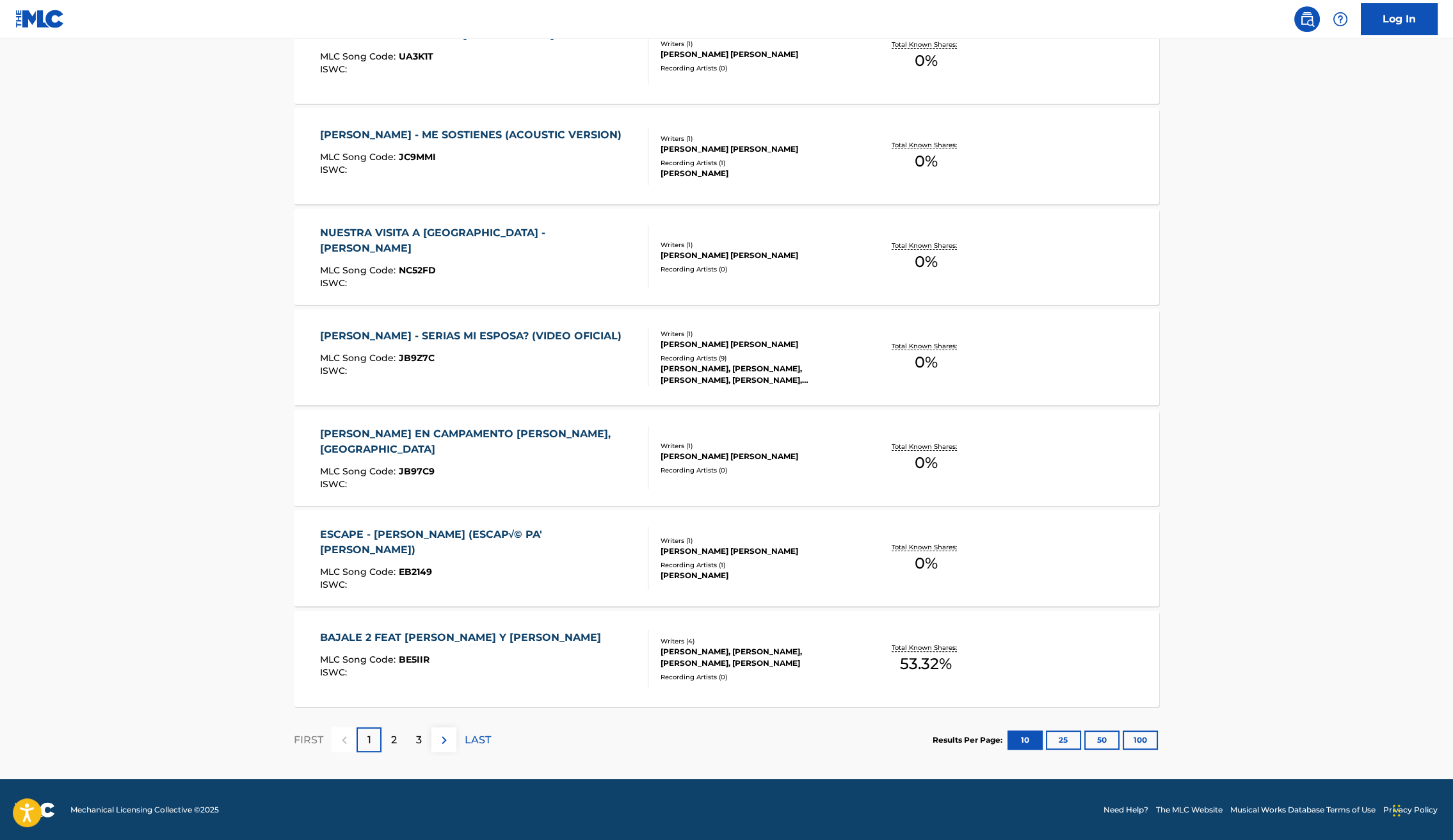
click at [429, 639] on div "BAJALE 2 FEAT [PERSON_NAME] Y [PERSON_NAME]" at bounding box center [464, 637] width 287 height 15
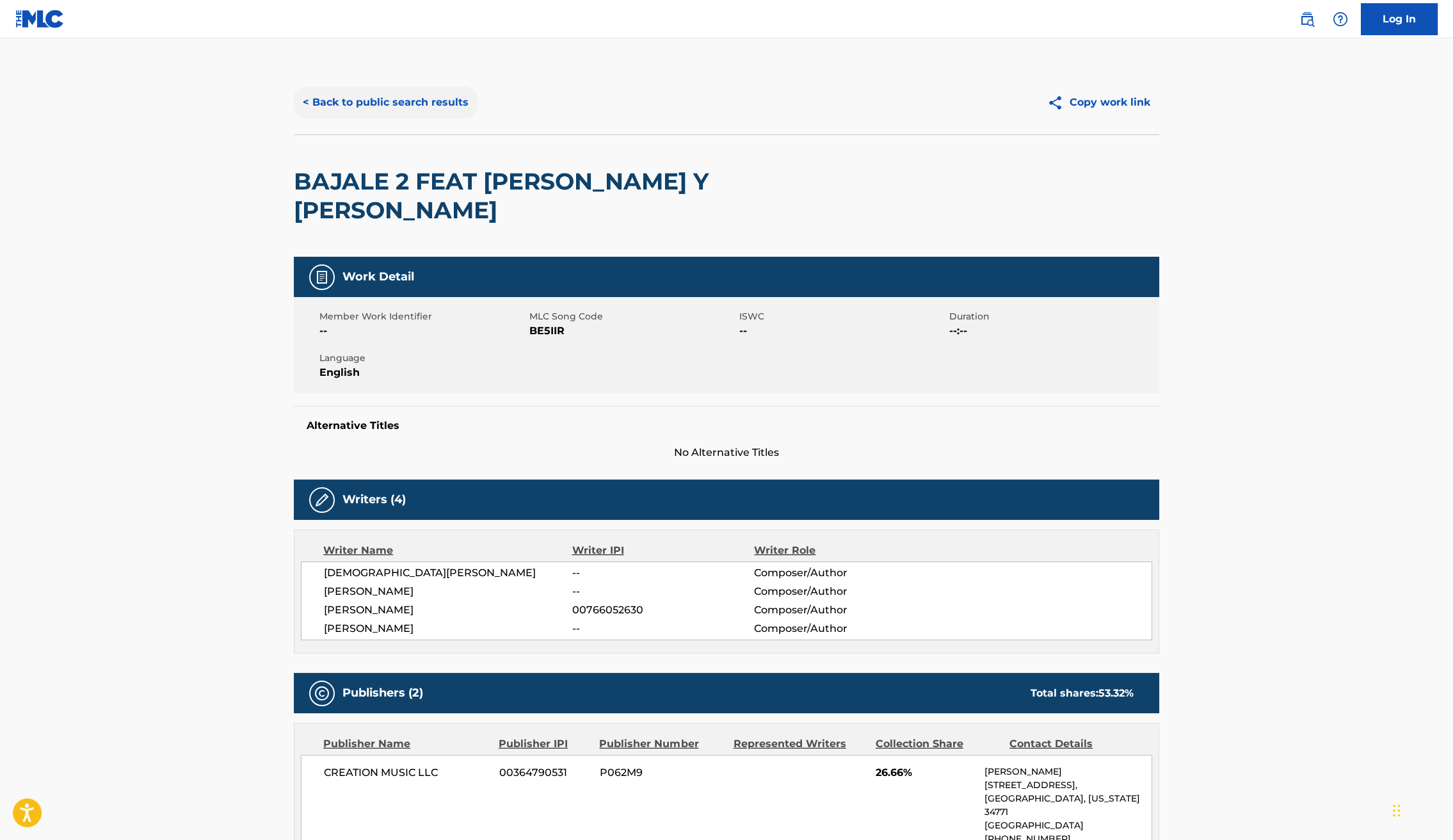
click at [374, 97] on button "< Back to public search results" at bounding box center [386, 103] width 184 height 32
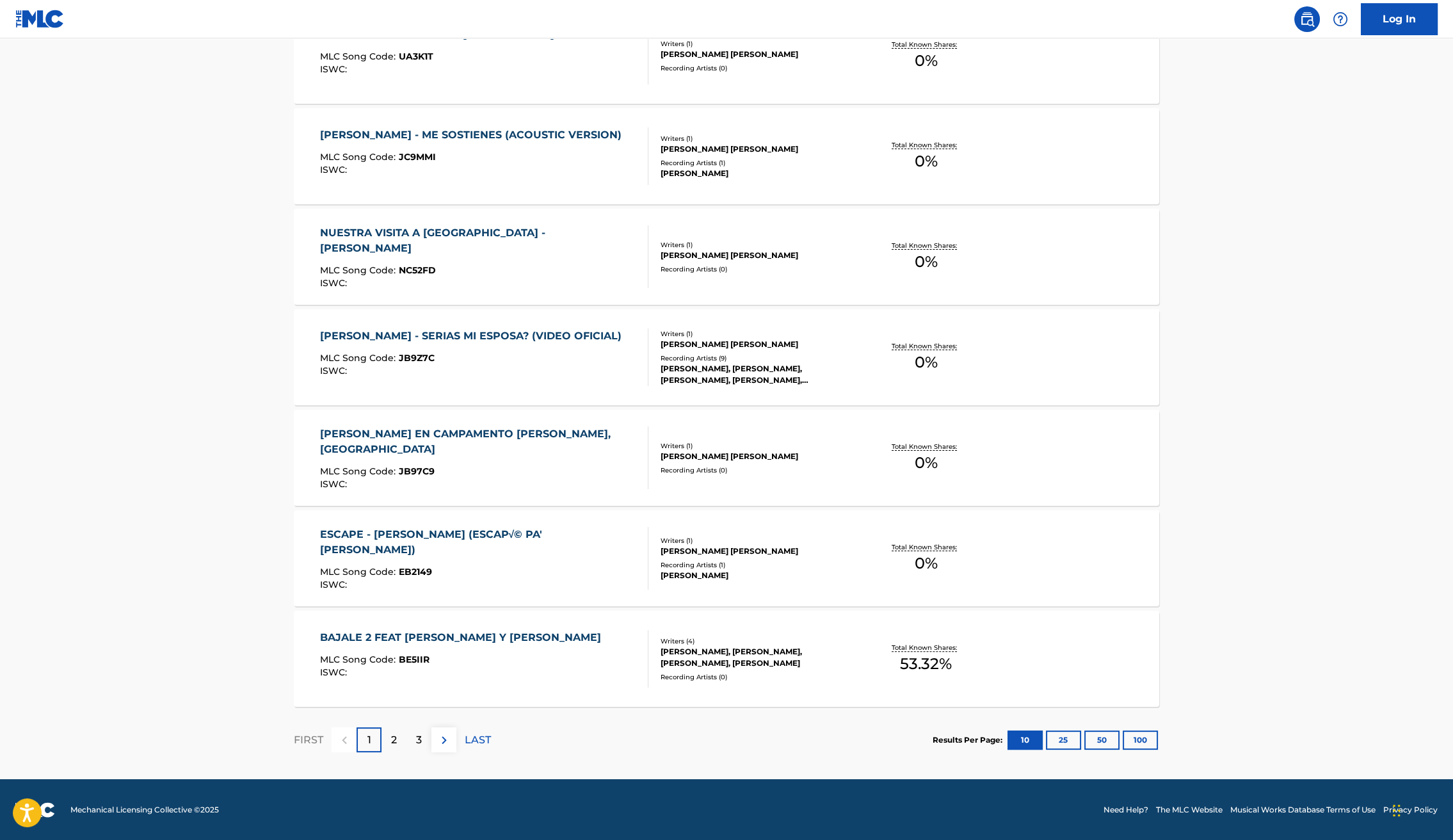
click at [506, 539] on div "ESCAPE - [PERSON_NAME] (ESCAP√© PA' [PERSON_NAME])" at bounding box center [479, 542] width 318 height 31
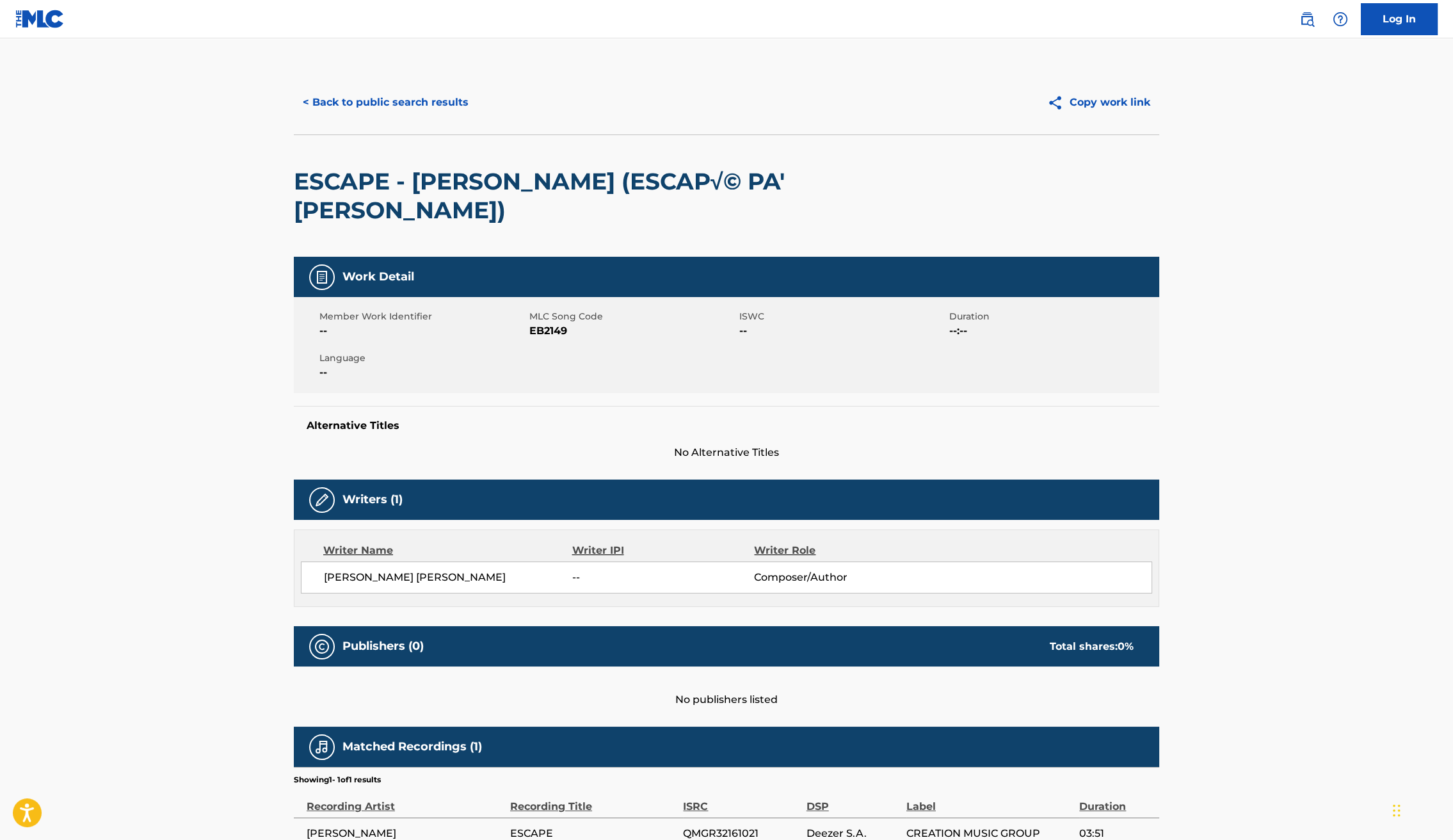
scroll to position [89, 0]
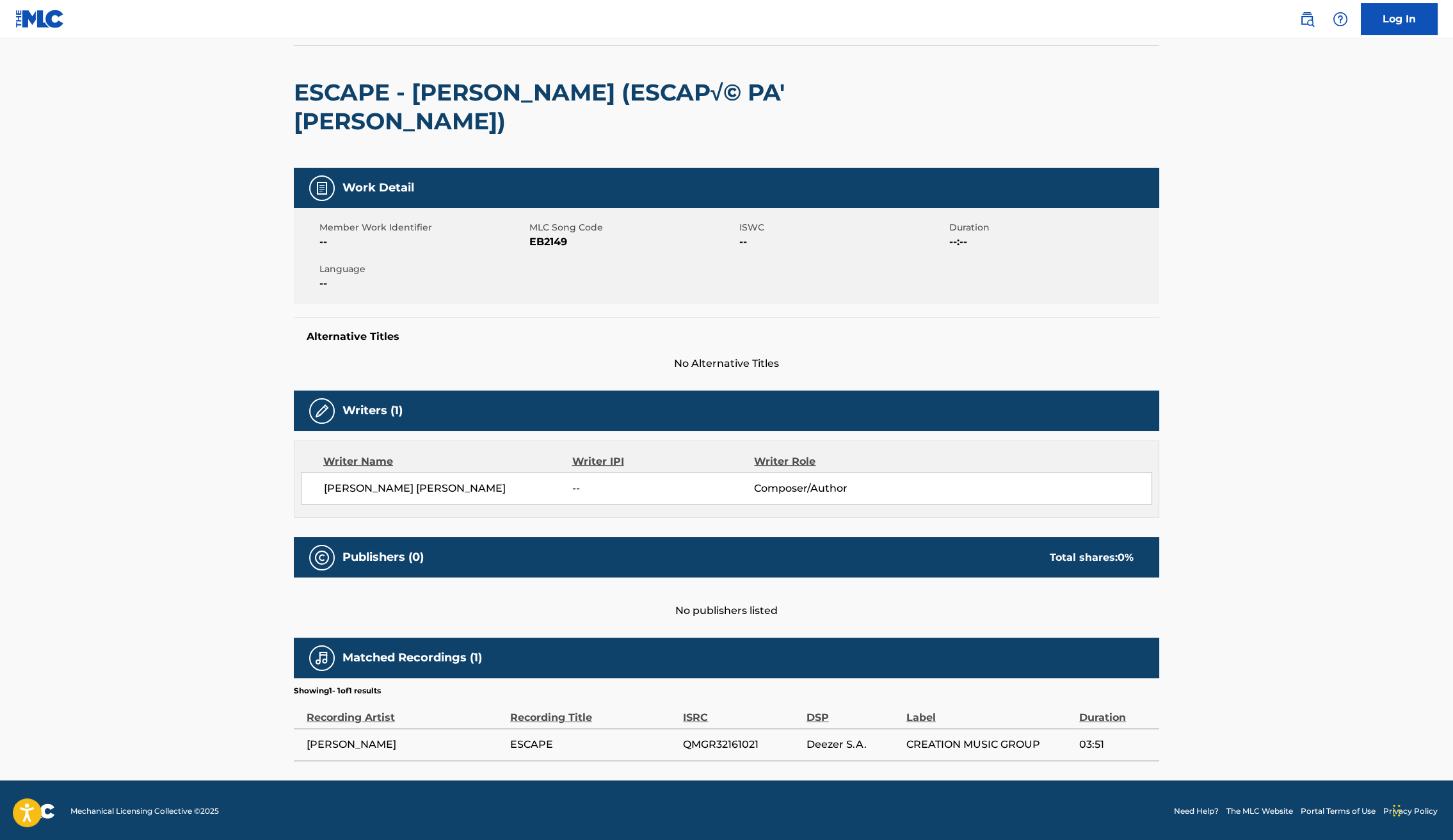
scroll to position [726, 0]
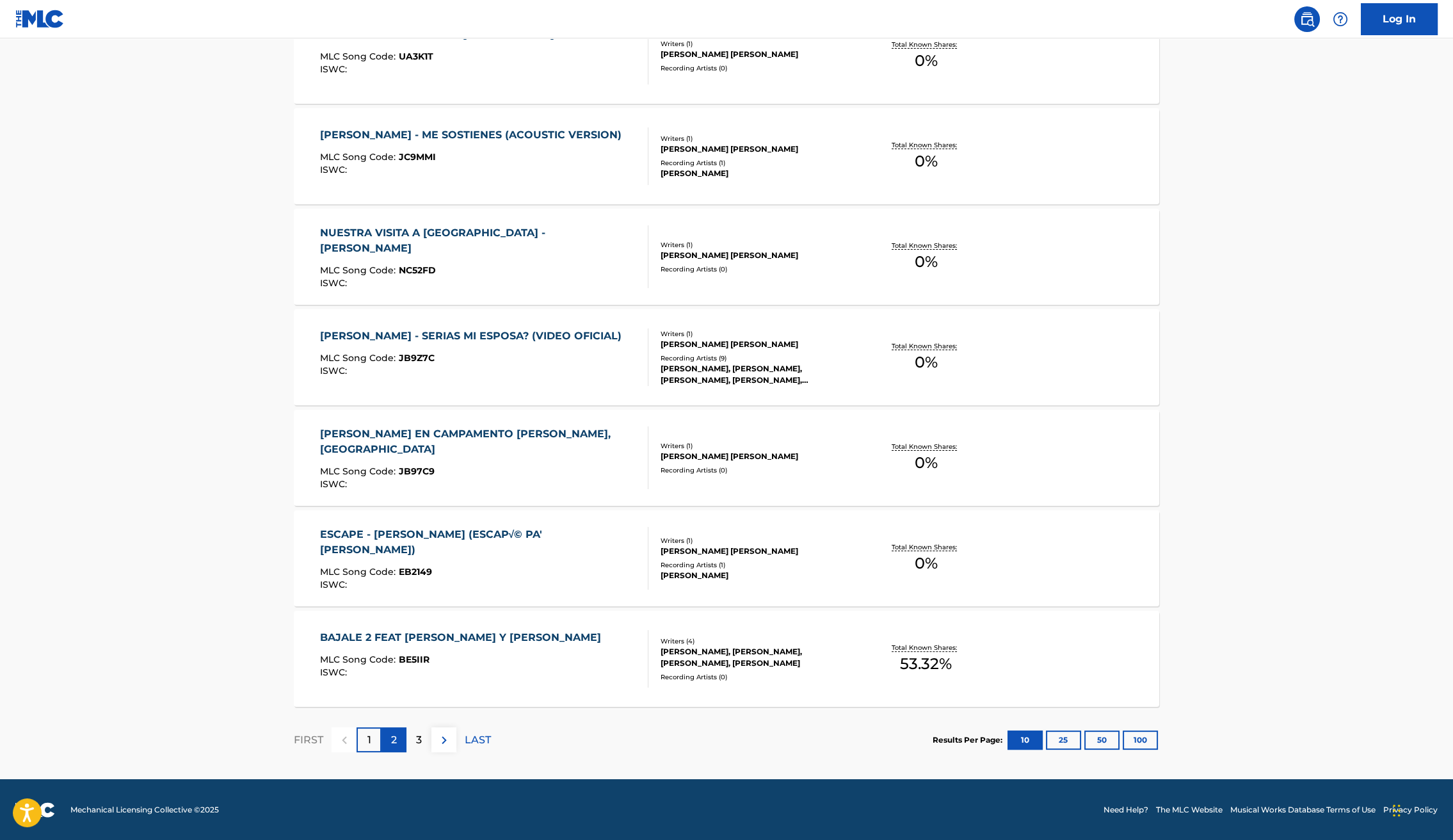
click at [392, 739] on p "2" at bounding box center [394, 739] width 6 height 15
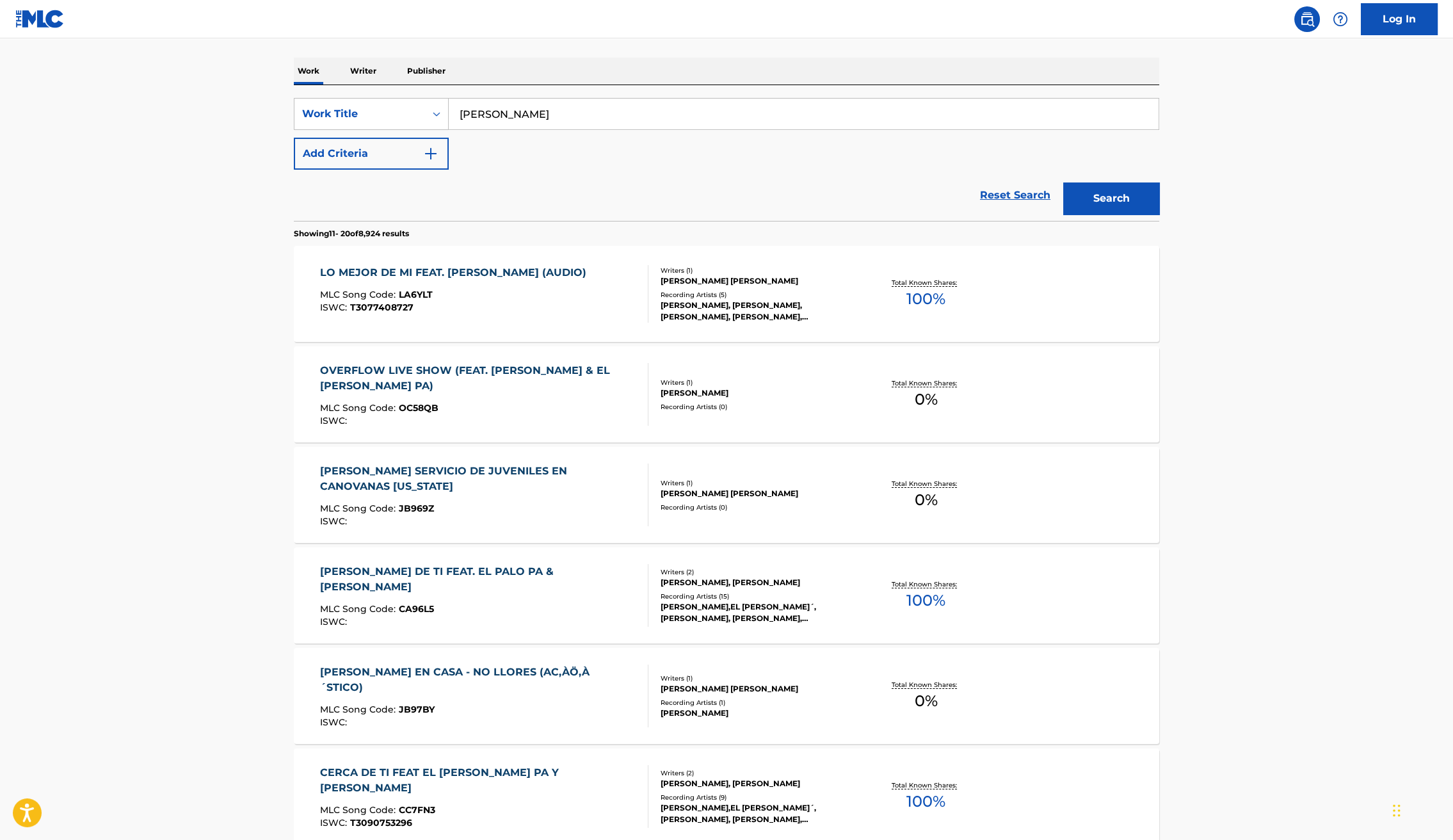
scroll to position [189, 0]
click at [501, 291] on div "MLC Song Code : LA6YLT" at bounding box center [457, 294] width 273 height 13
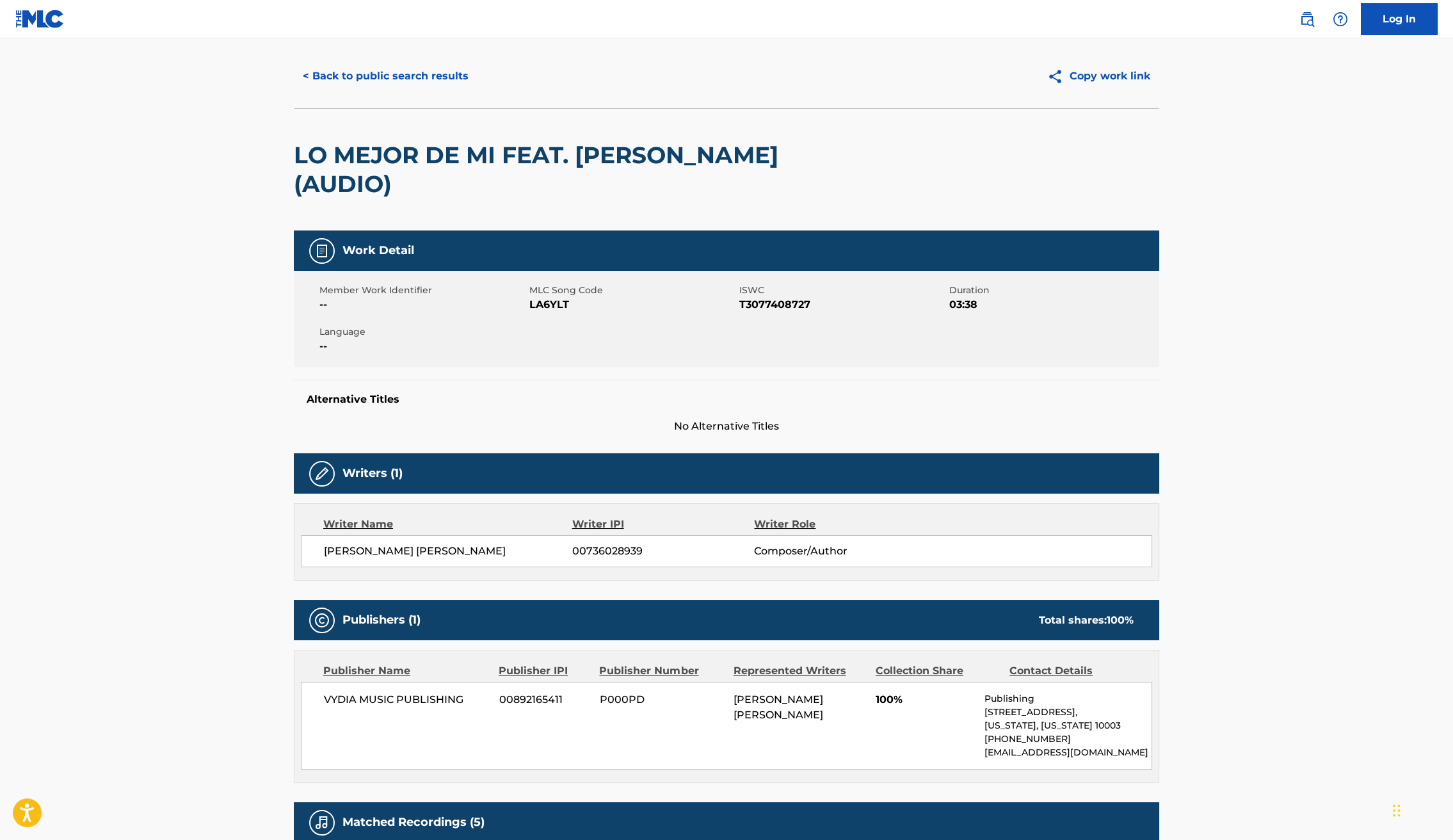
scroll to position [24, 0]
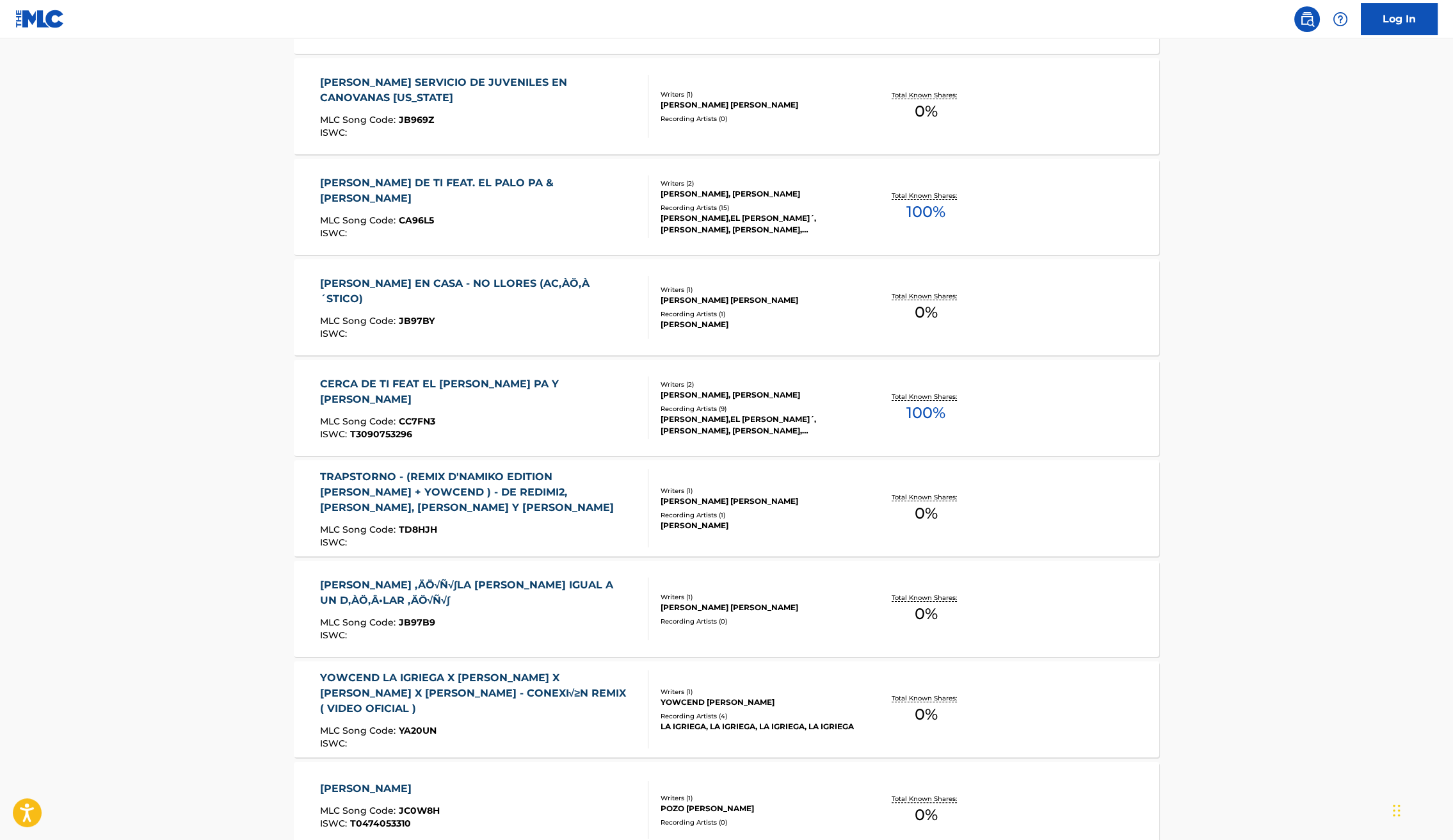
scroll to position [582, 0]
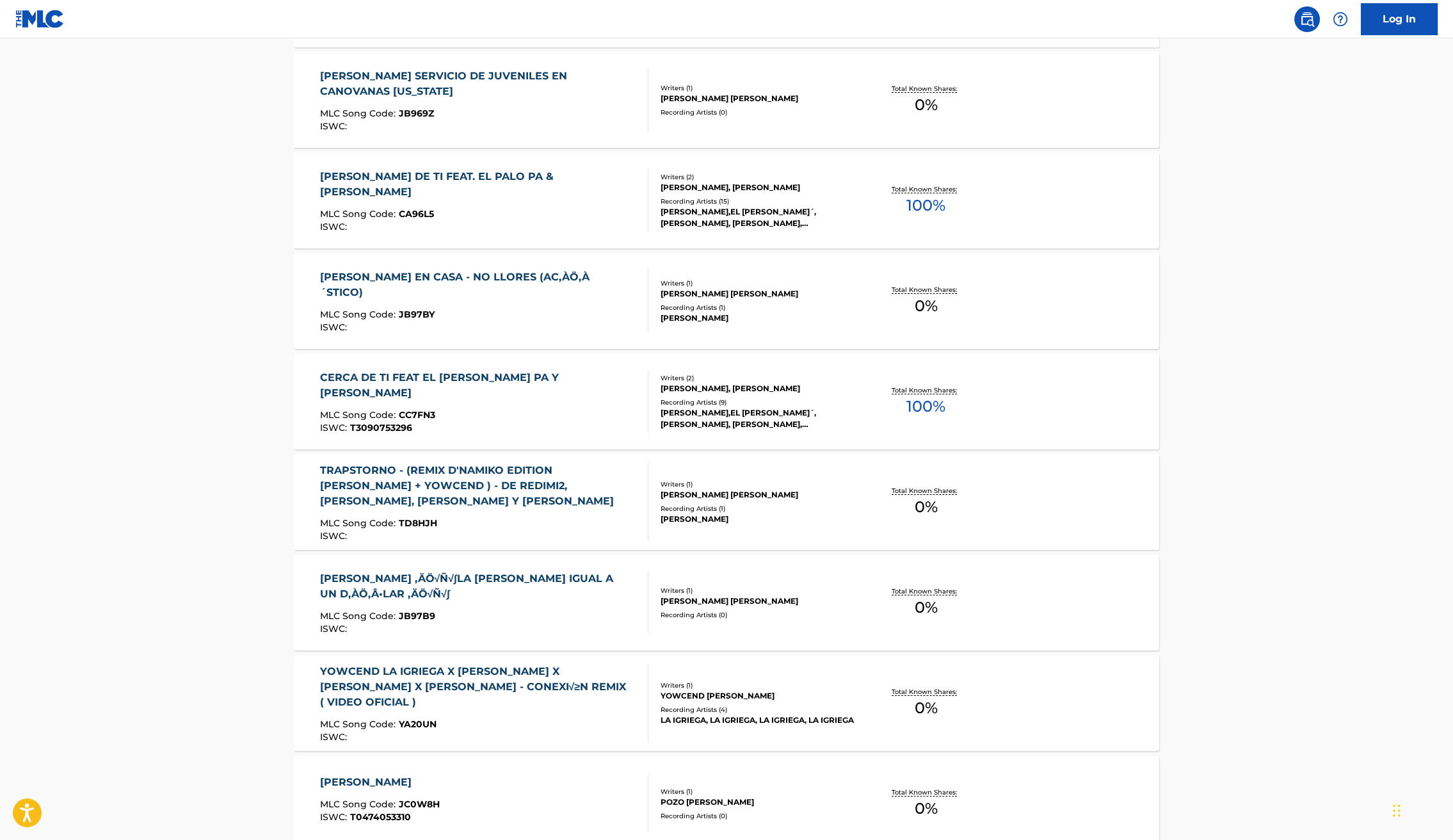
click at [548, 423] on div "ISWC : T3090753296" at bounding box center [479, 427] width 318 height 9
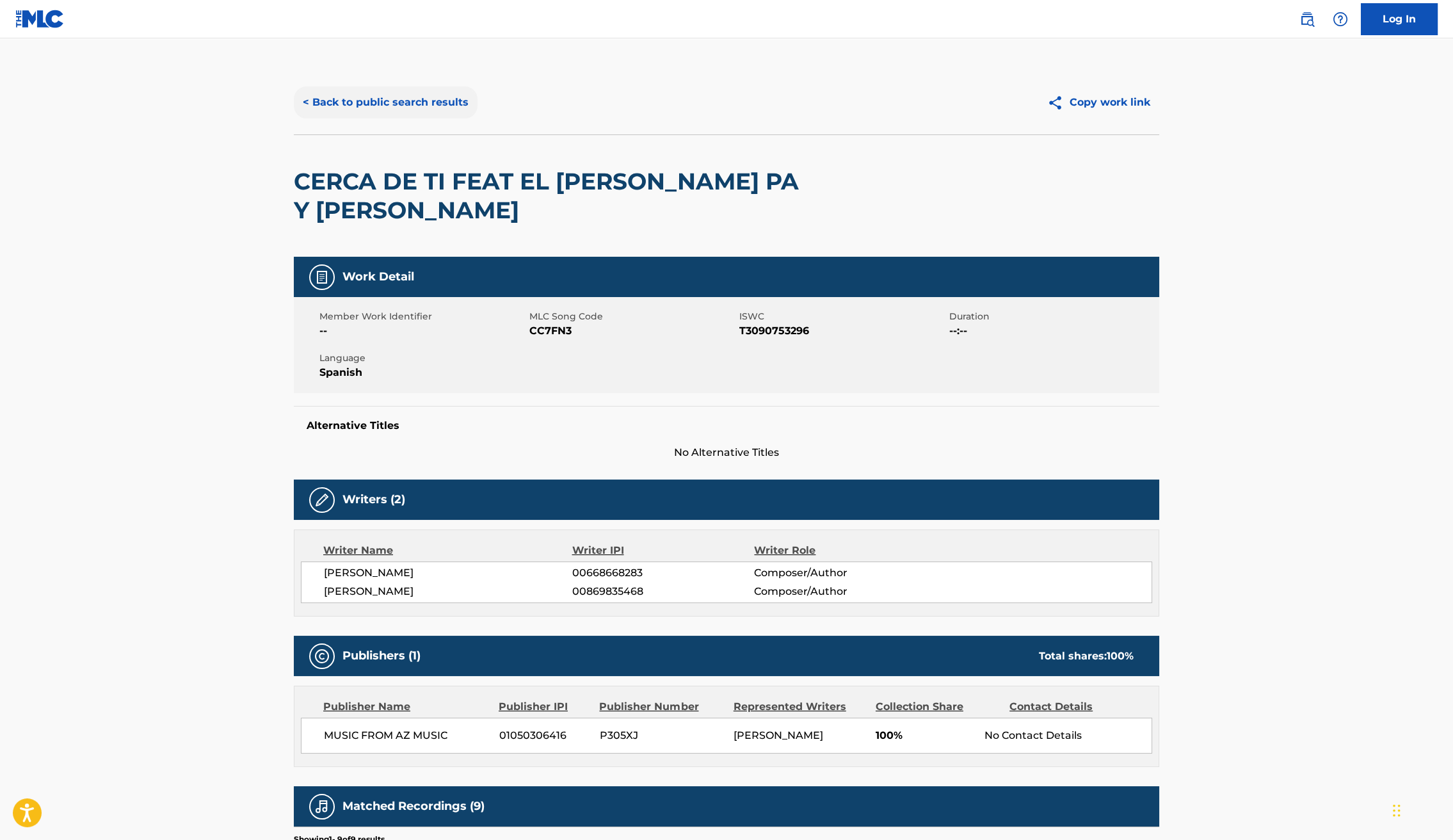
click at [328, 94] on button "< Back to public search results" at bounding box center [386, 103] width 184 height 32
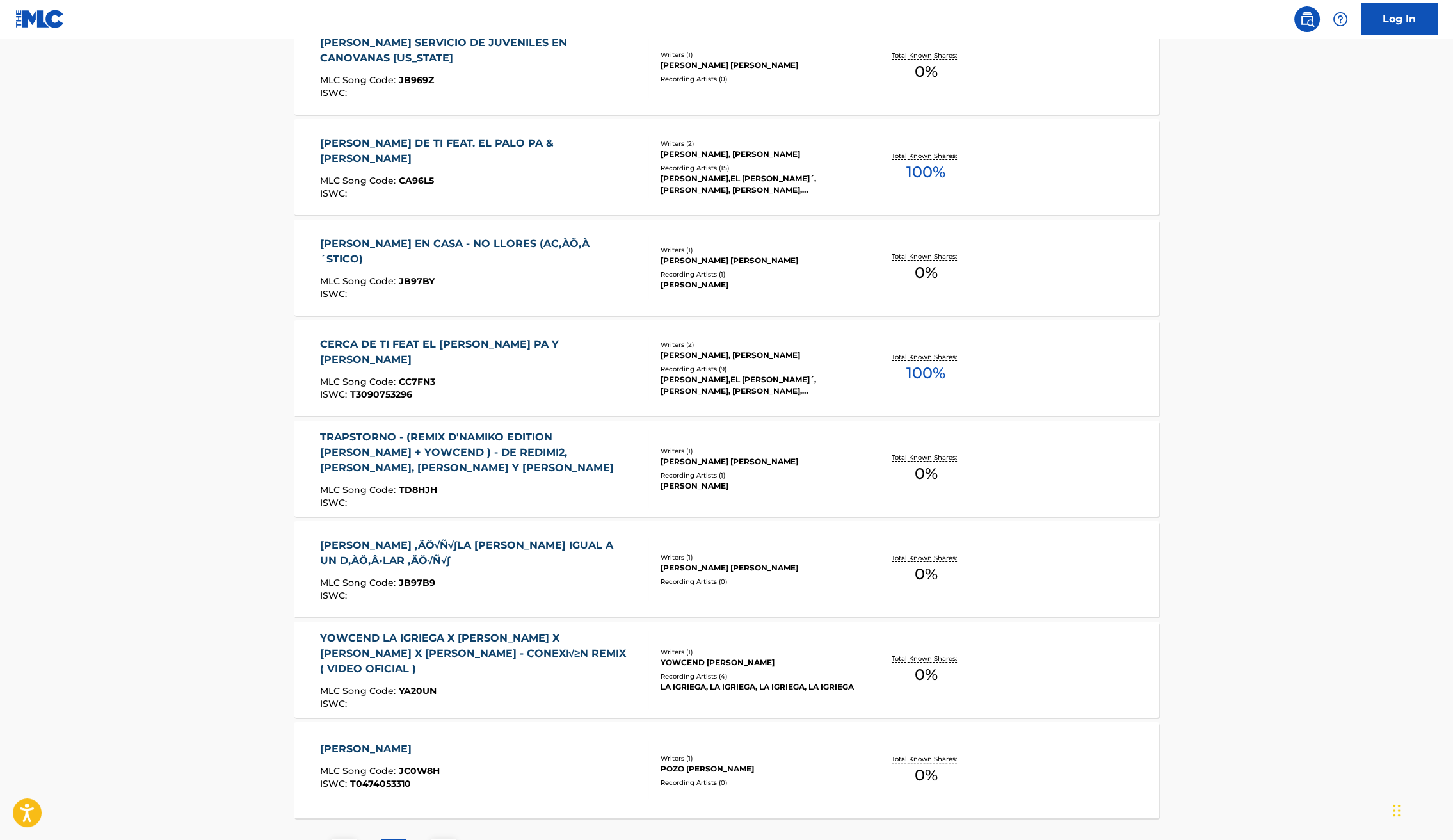
scroll to position [726, 0]
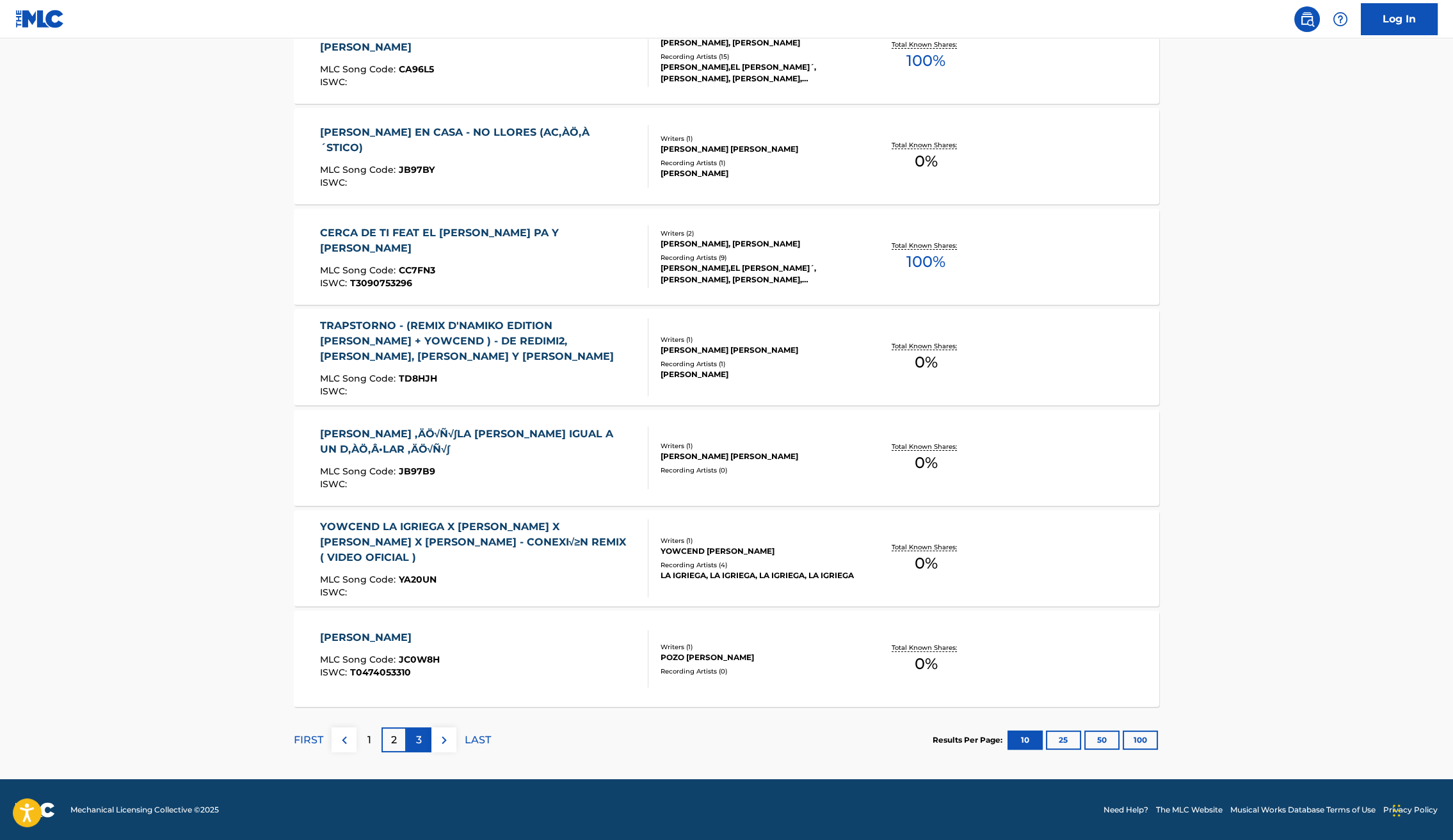
click at [420, 738] on p "3" at bounding box center [419, 739] width 6 height 15
